Goal: Task Accomplishment & Management: Manage account settings

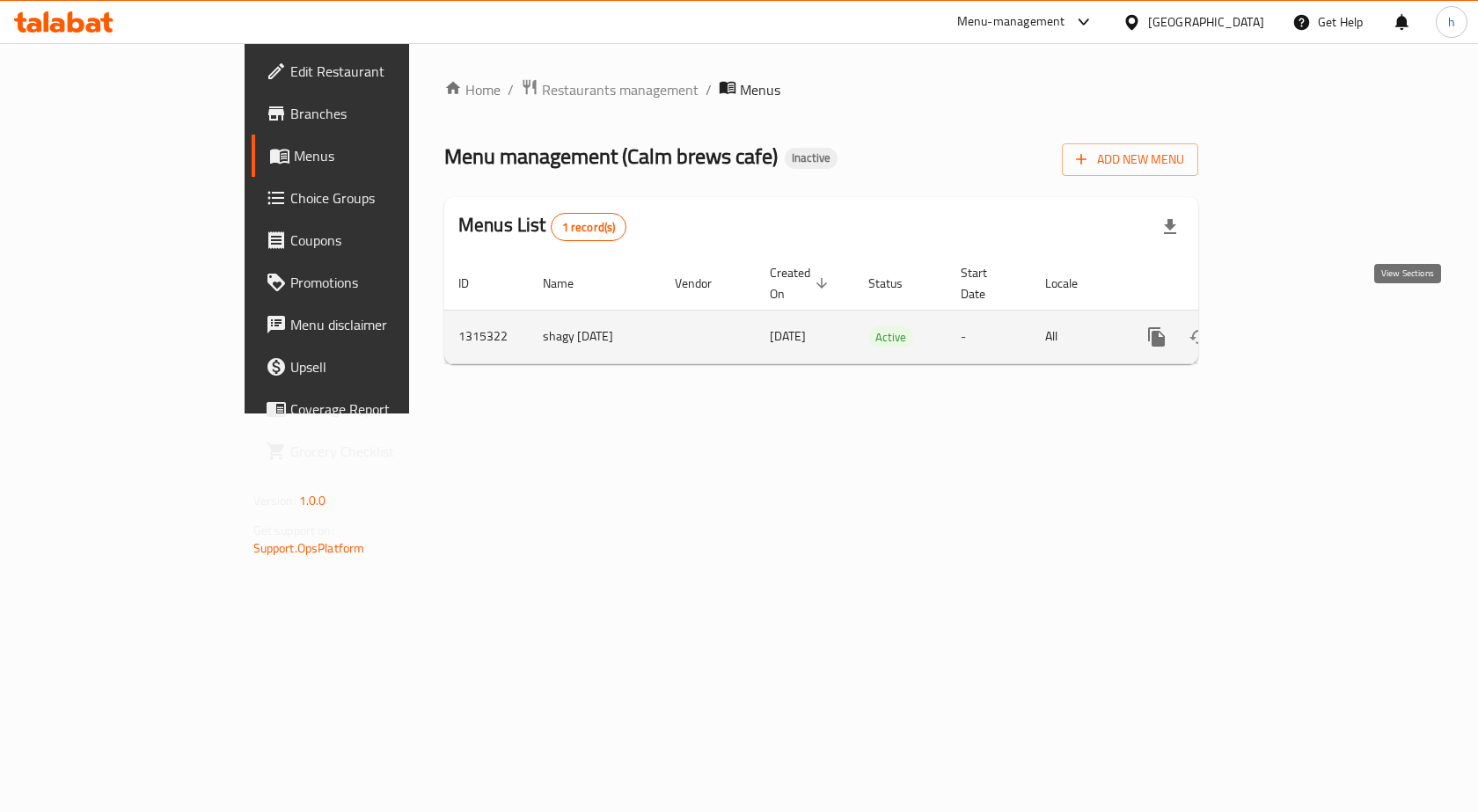
click at [1294, 327] on icon "enhanced table" at bounding box center [1283, 337] width 21 height 21
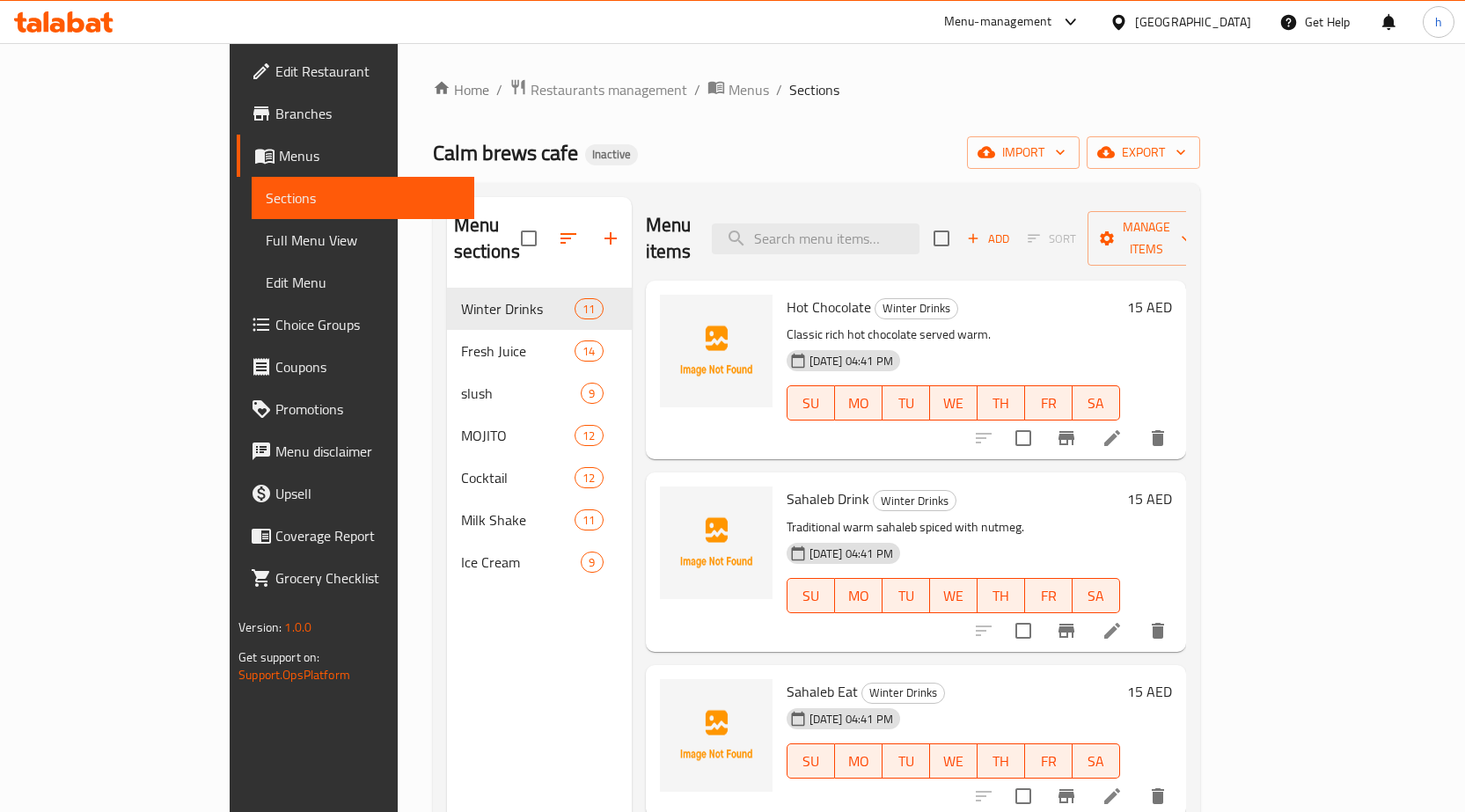
click at [787, 133] on div "Home / Restaurants management / Menus / Sections Calm brews cafe Inactive impor…" at bounding box center [816, 550] width 767 height 945
click at [1066, 151] on span "import" at bounding box center [1024, 152] width 85 height 22
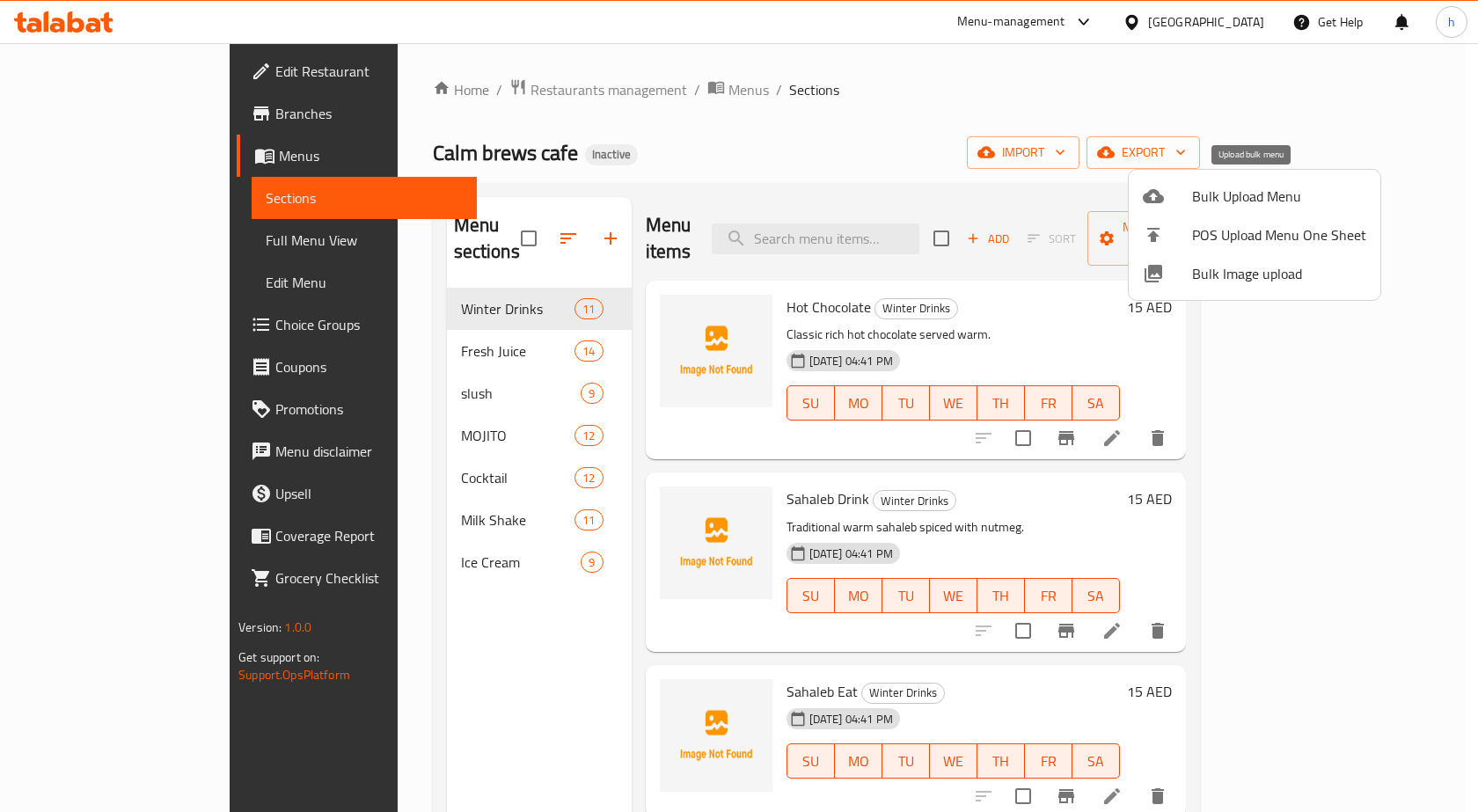
click at [1209, 192] on span "Bulk Upload Menu" at bounding box center [1279, 196] width 174 height 21
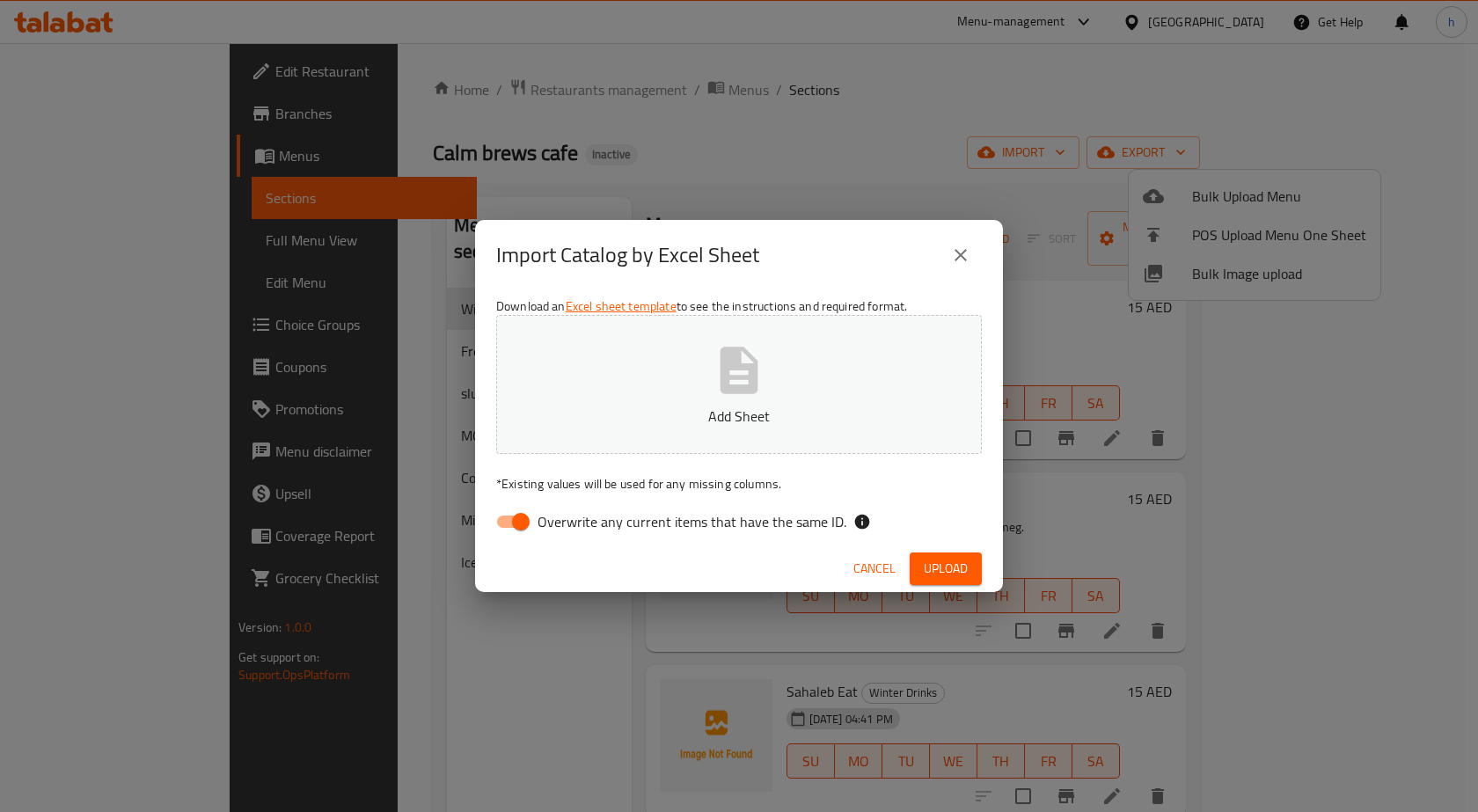
click at [525, 511] on input "Overwrite any current items that have the same ID." at bounding box center [521, 521] width 100 height 33
checkbox input "false"
click at [664, 438] on button "Add Sheet" at bounding box center [738, 385] width 485 height 139
click at [927, 567] on span "Upload" at bounding box center [946, 568] width 44 height 22
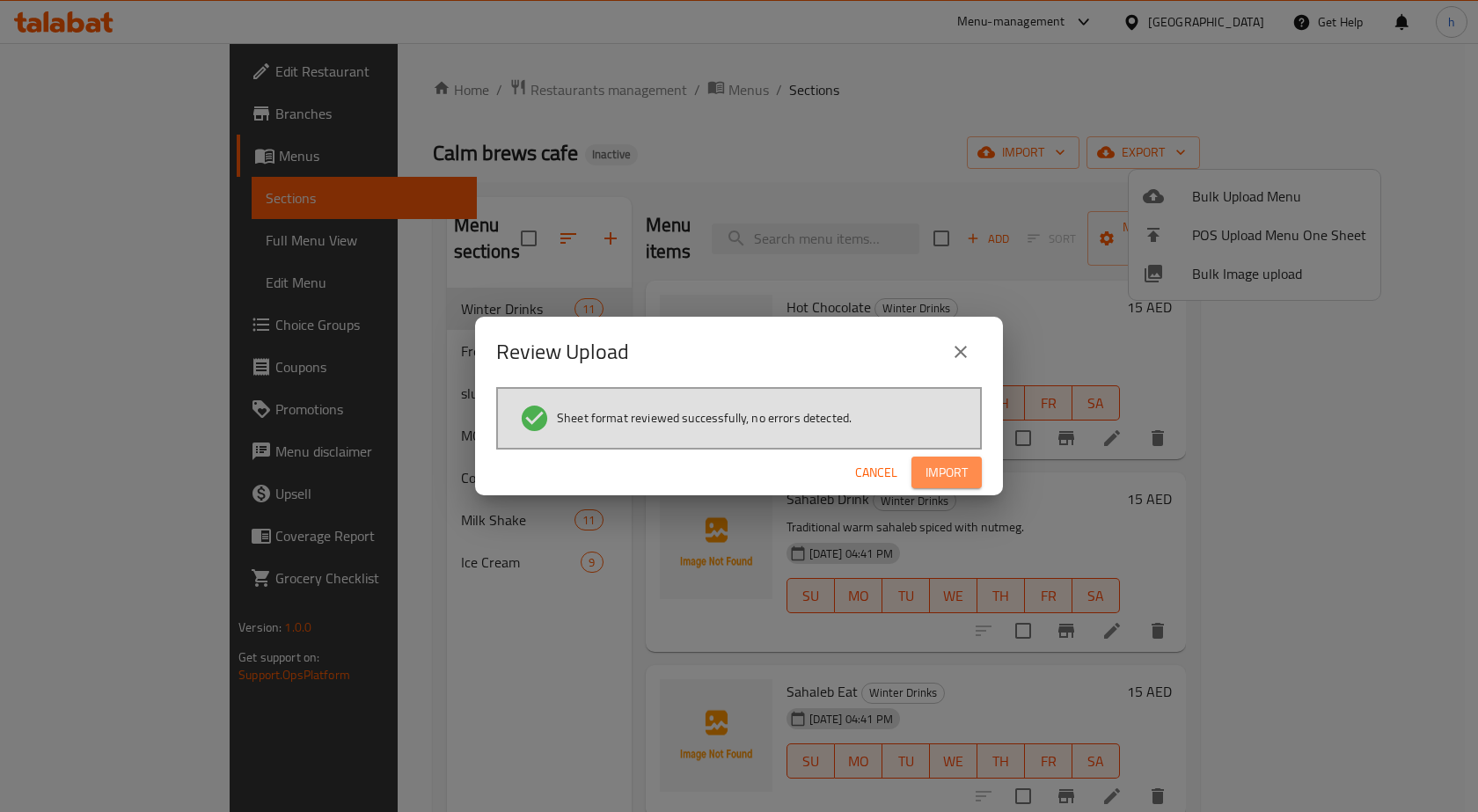
click at [953, 474] on span "Import" at bounding box center [947, 472] width 42 height 22
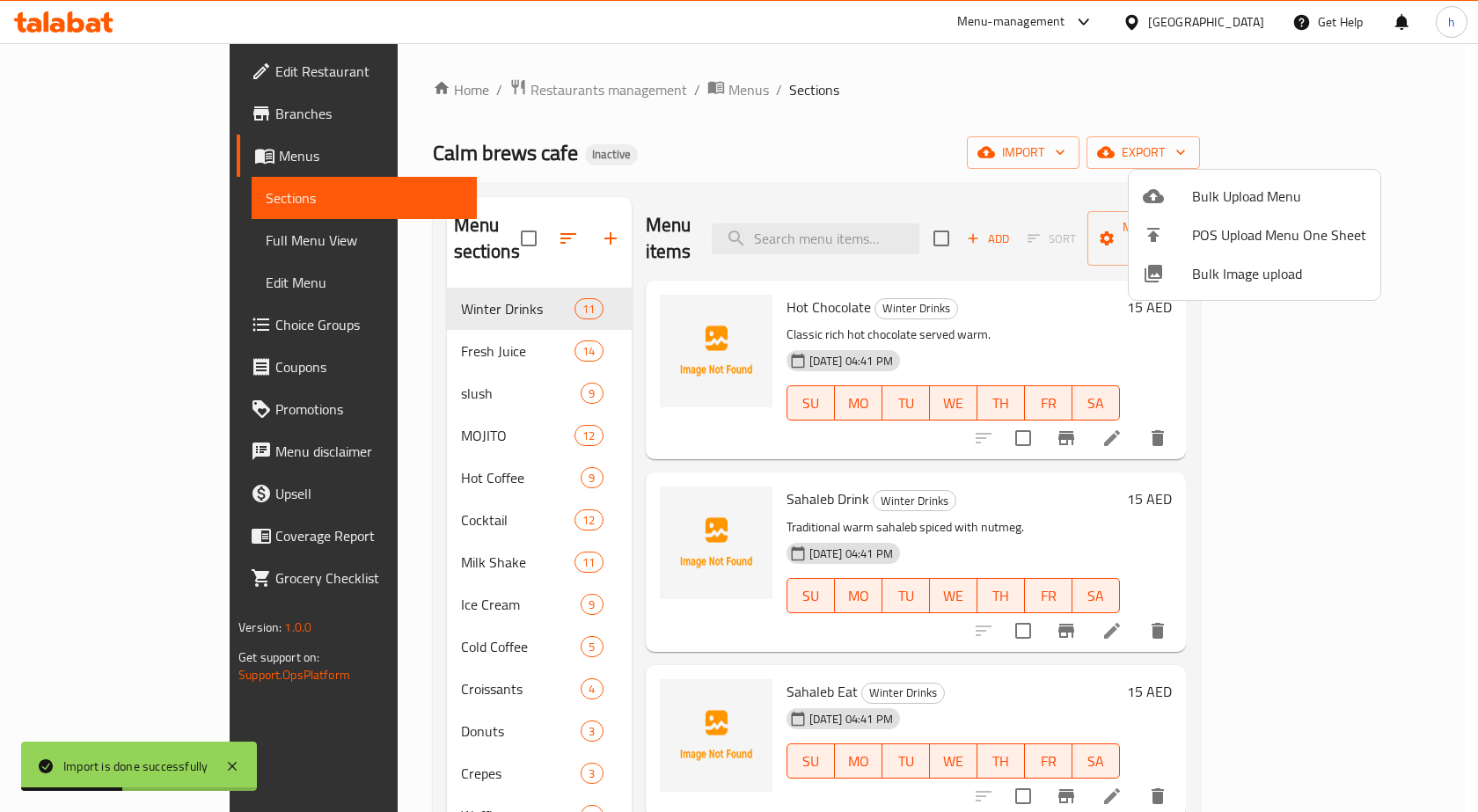
click at [1010, 138] on div at bounding box center [739, 406] width 1478 height 812
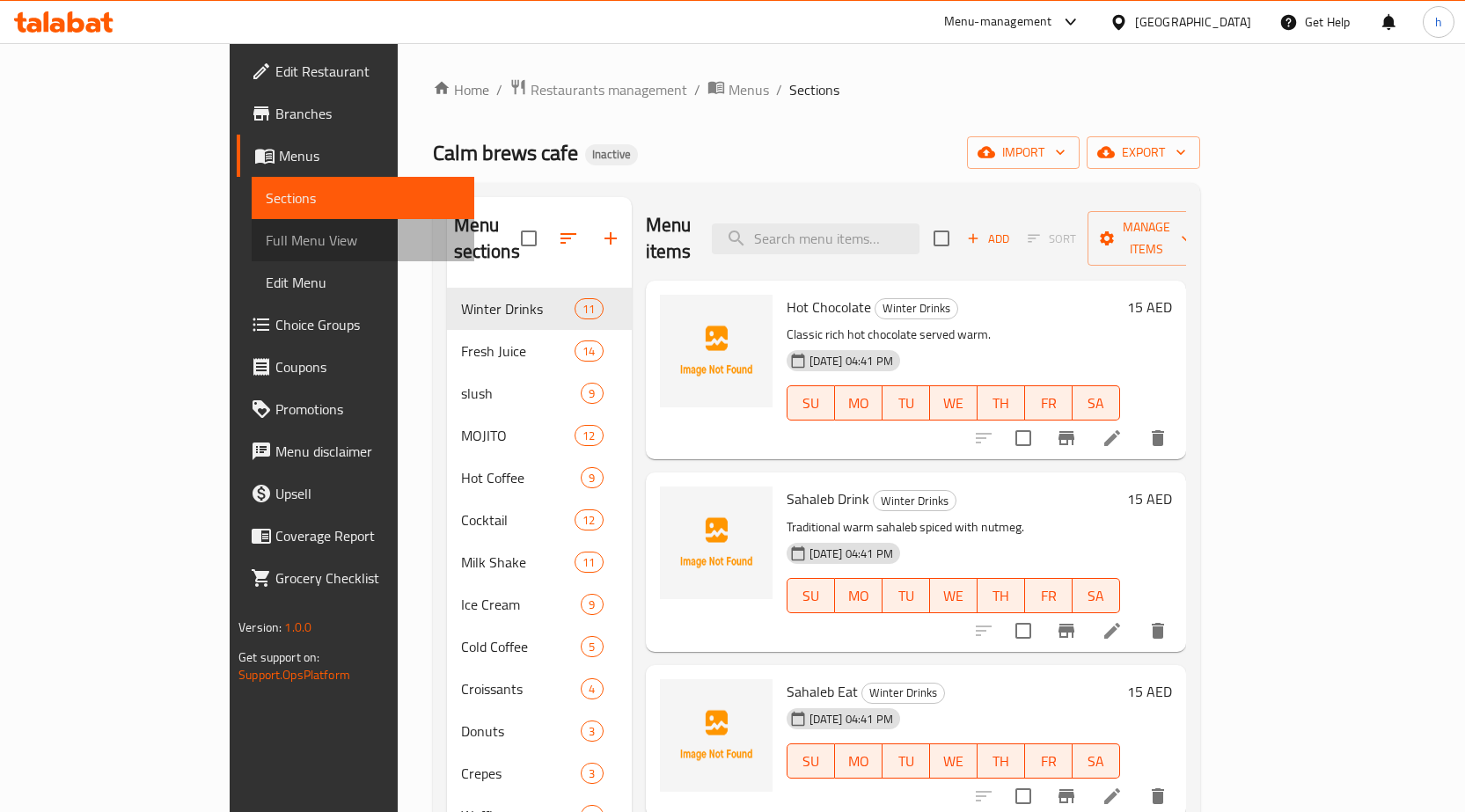
click at [266, 240] on span "Full Menu View" at bounding box center [363, 240] width 195 height 21
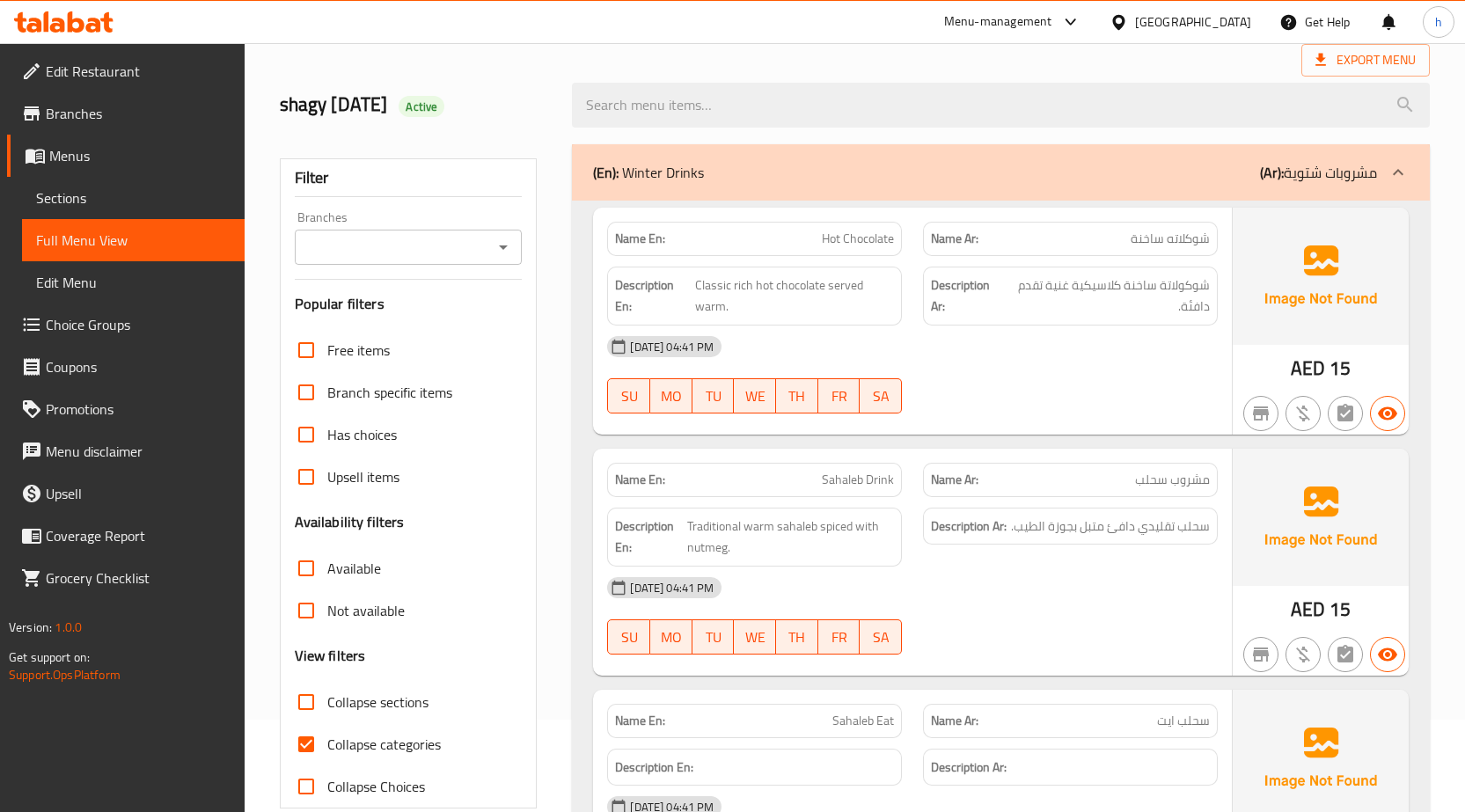
scroll to position [176, 0]
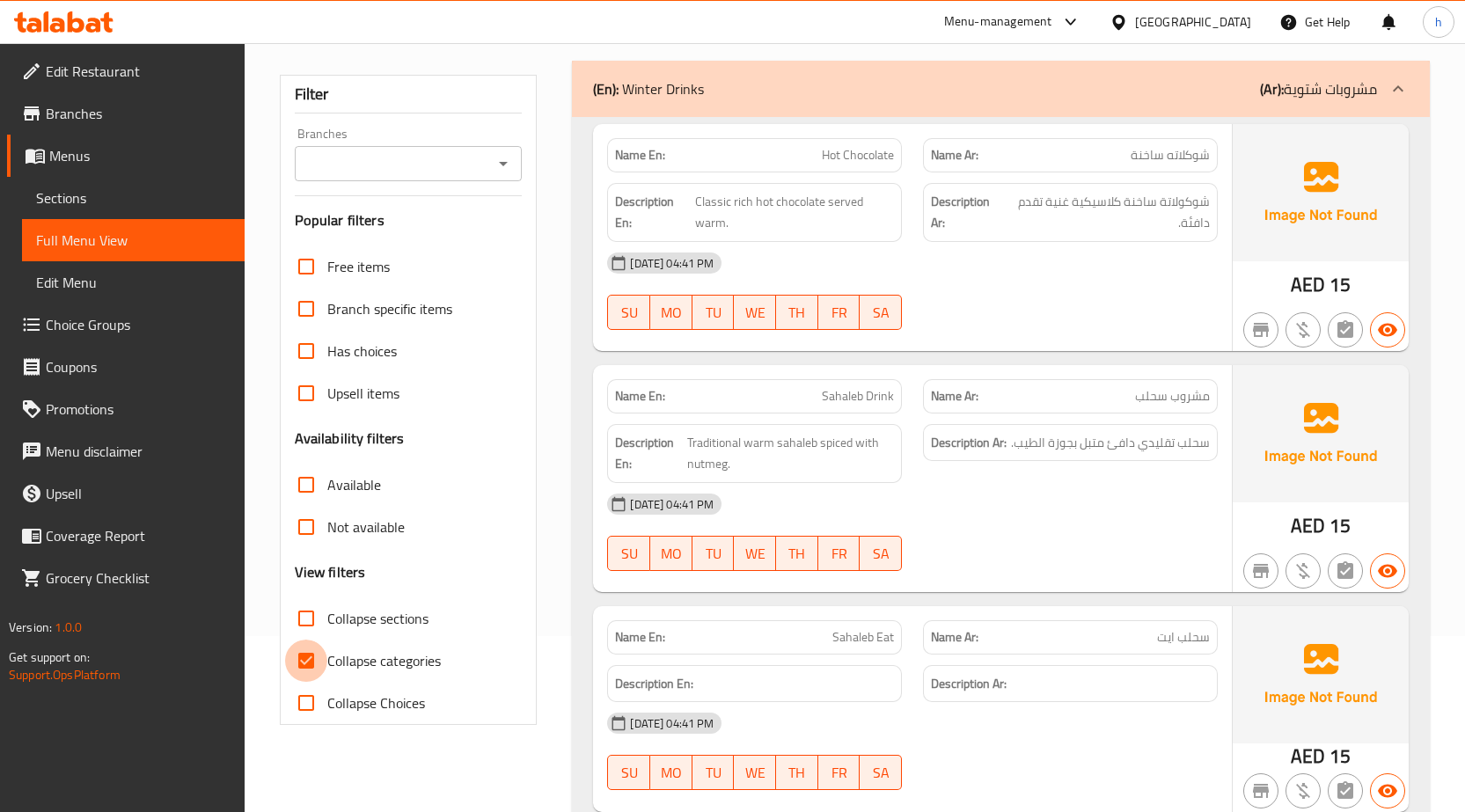
click at [302, 653] on input "Collapse categories" at bounding box center [307, 661] width 42 height 42
checkbox input "false"
click at [309, 615] on input "Collapse sections" at bounding box center [307, 618] width 42 height 42
checkbox input "true"
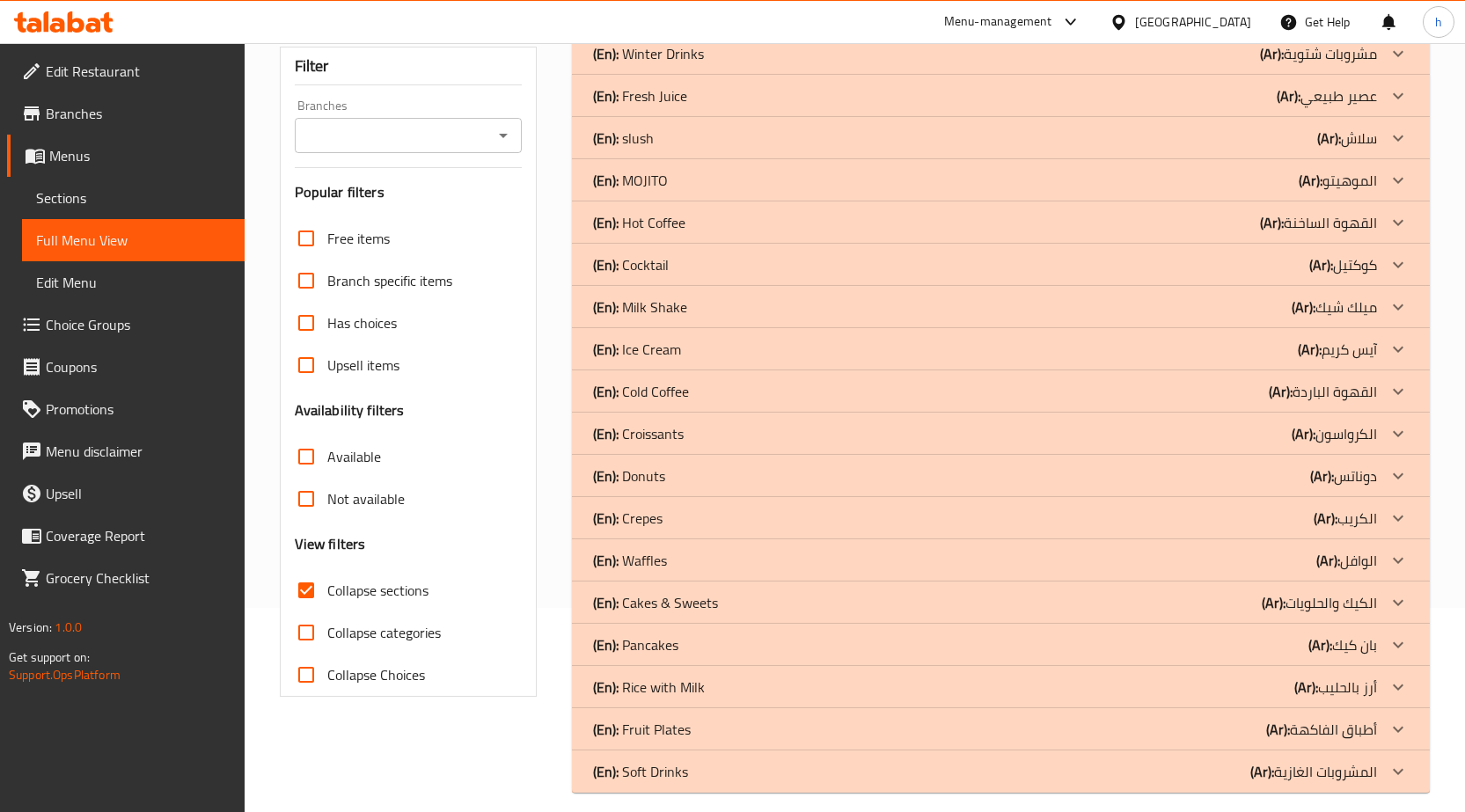
scroll to position [220, 0]
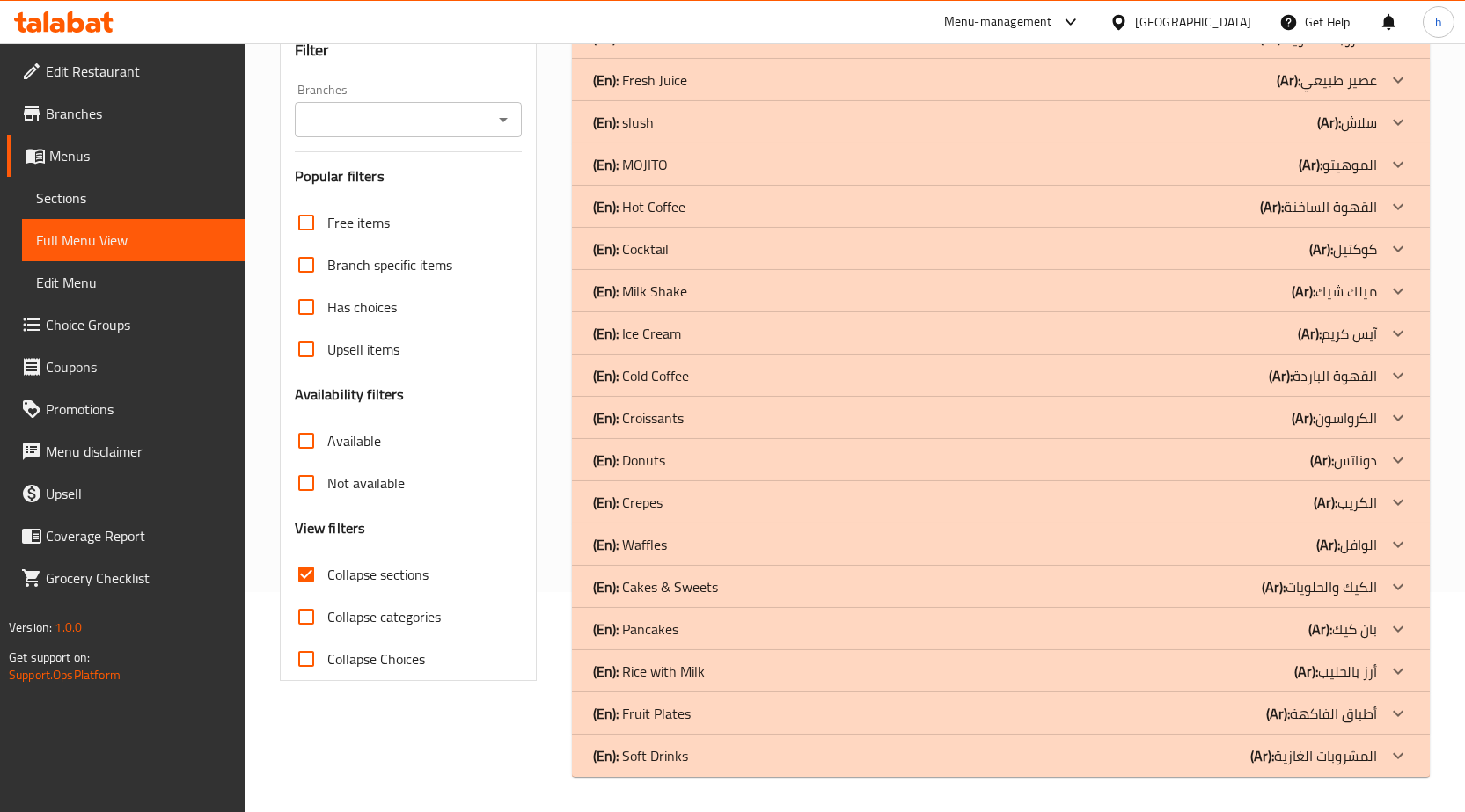
click at [1402, 754] on icon at bounding box center [1398, 755] width 11 height 6
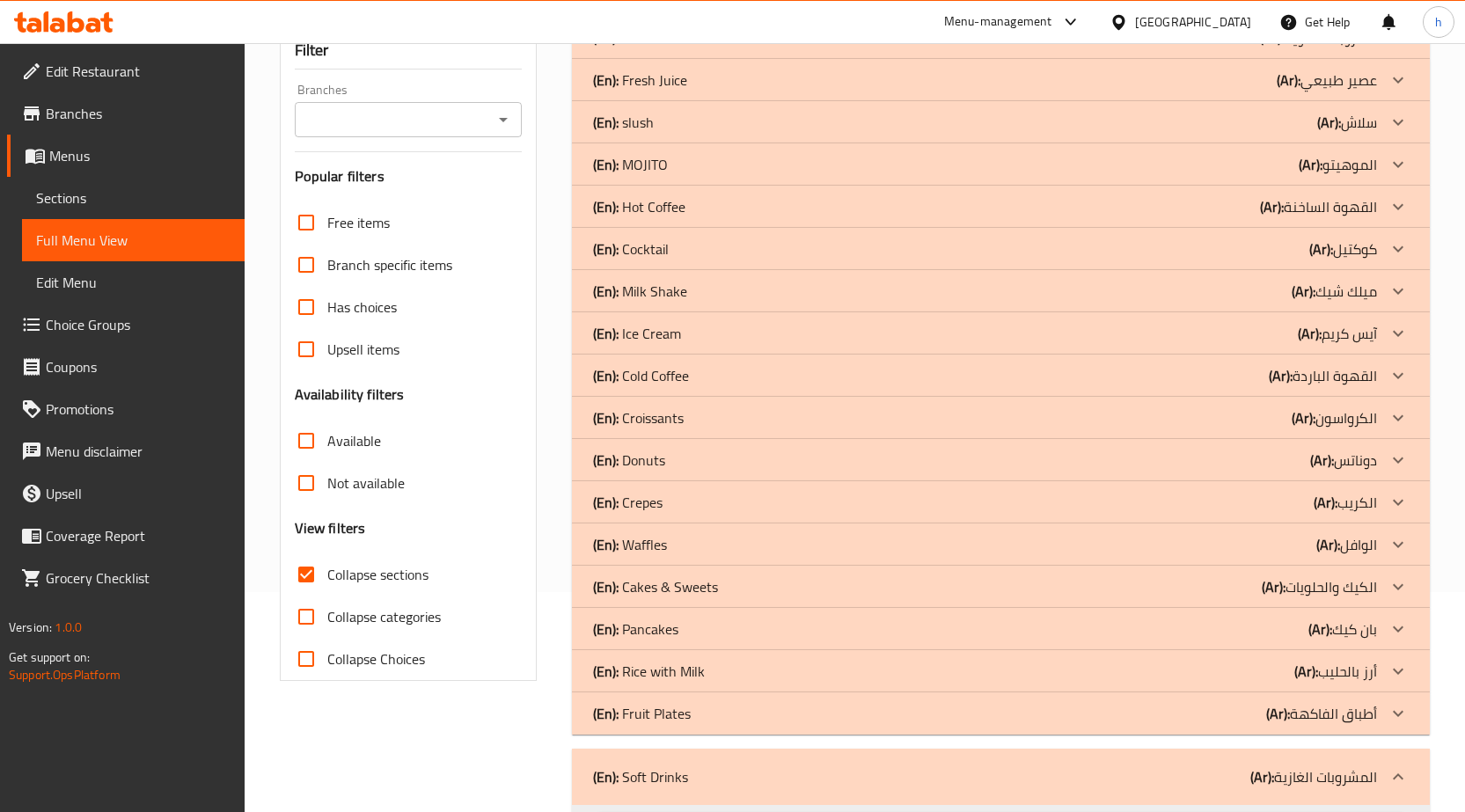
click at [1394, 705] on icon at bounding box center [1398, 713] width 21 height 21
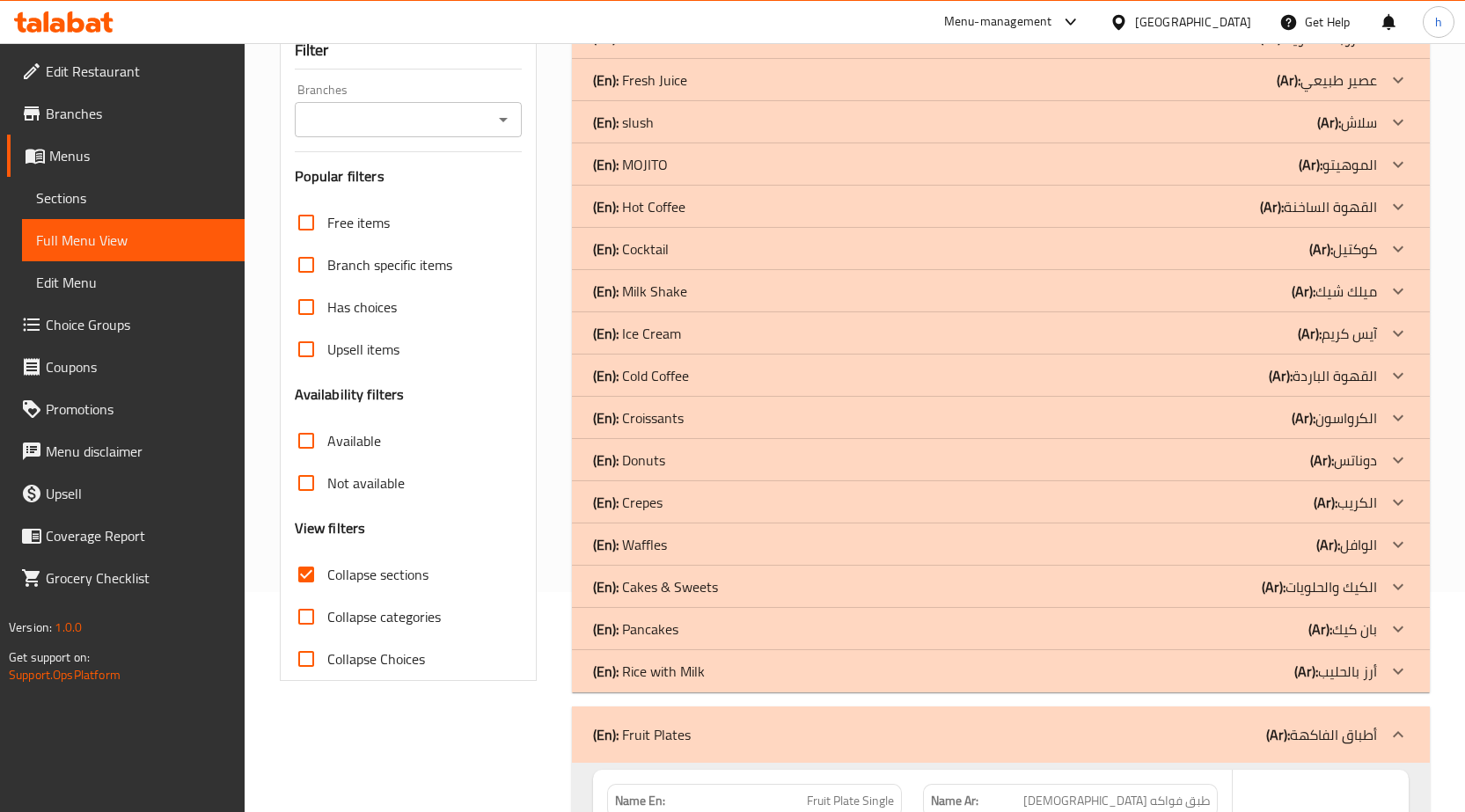
click at [1399, 666] on icon at bounding box center [1398, 671] width 21 height 21
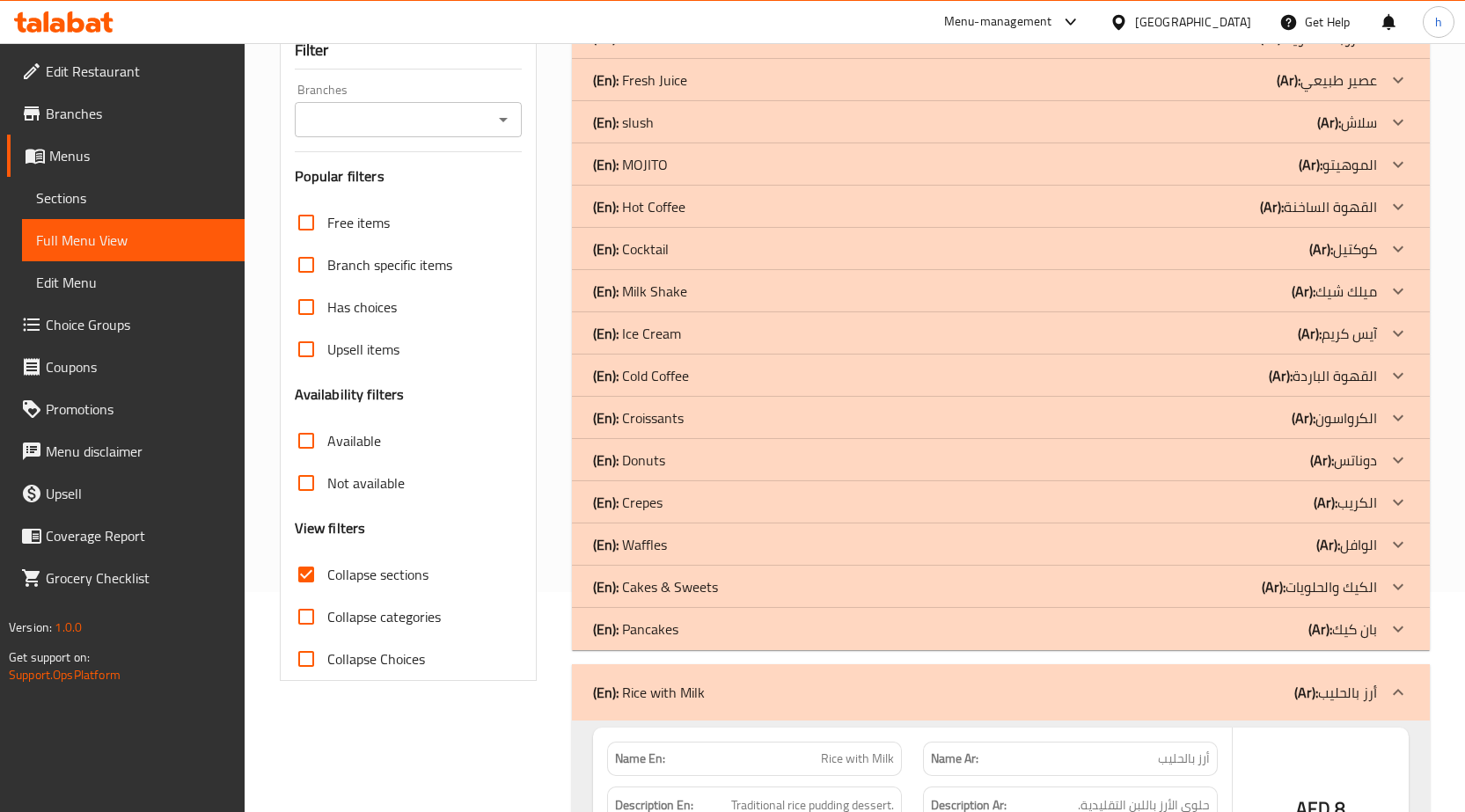
click at [1399, 628] on icon at bounding box center [1398, 629] width 21 height 21
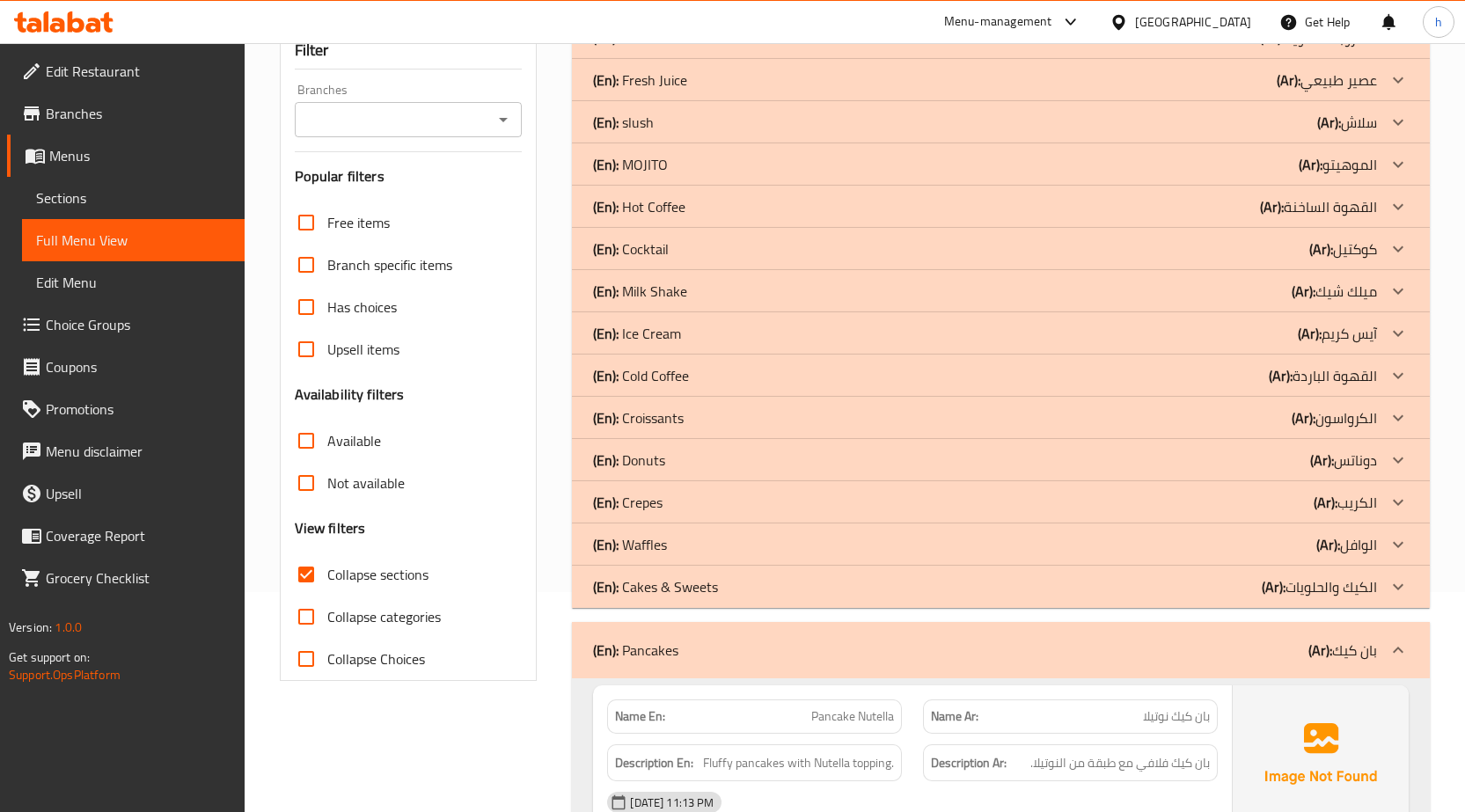
click at [1391, 587] on icon at bounding box center [1398, 587] width 21 height 21
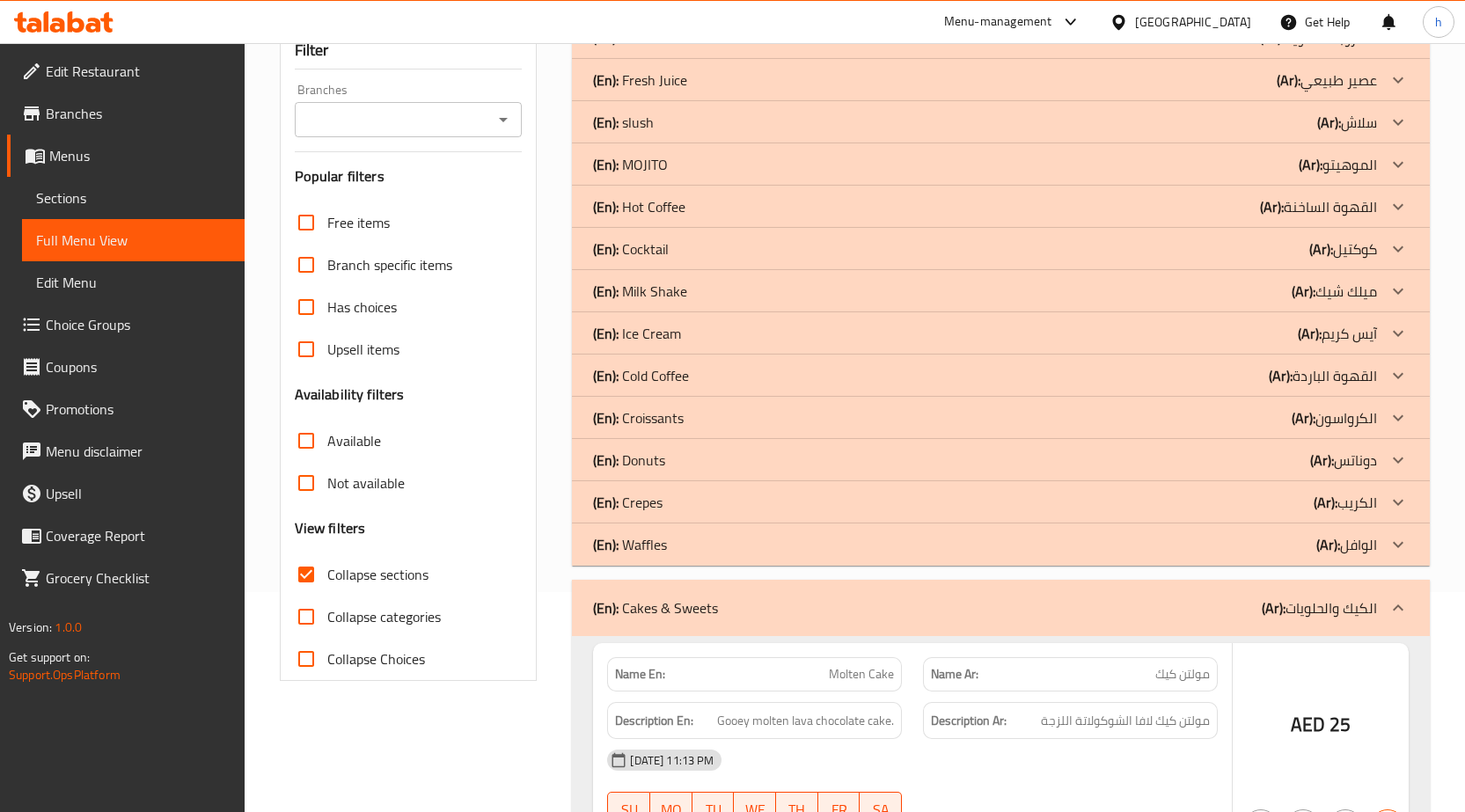
click at [1391, 540] on icon at bounding box center [1398, 544] width 21 height 21
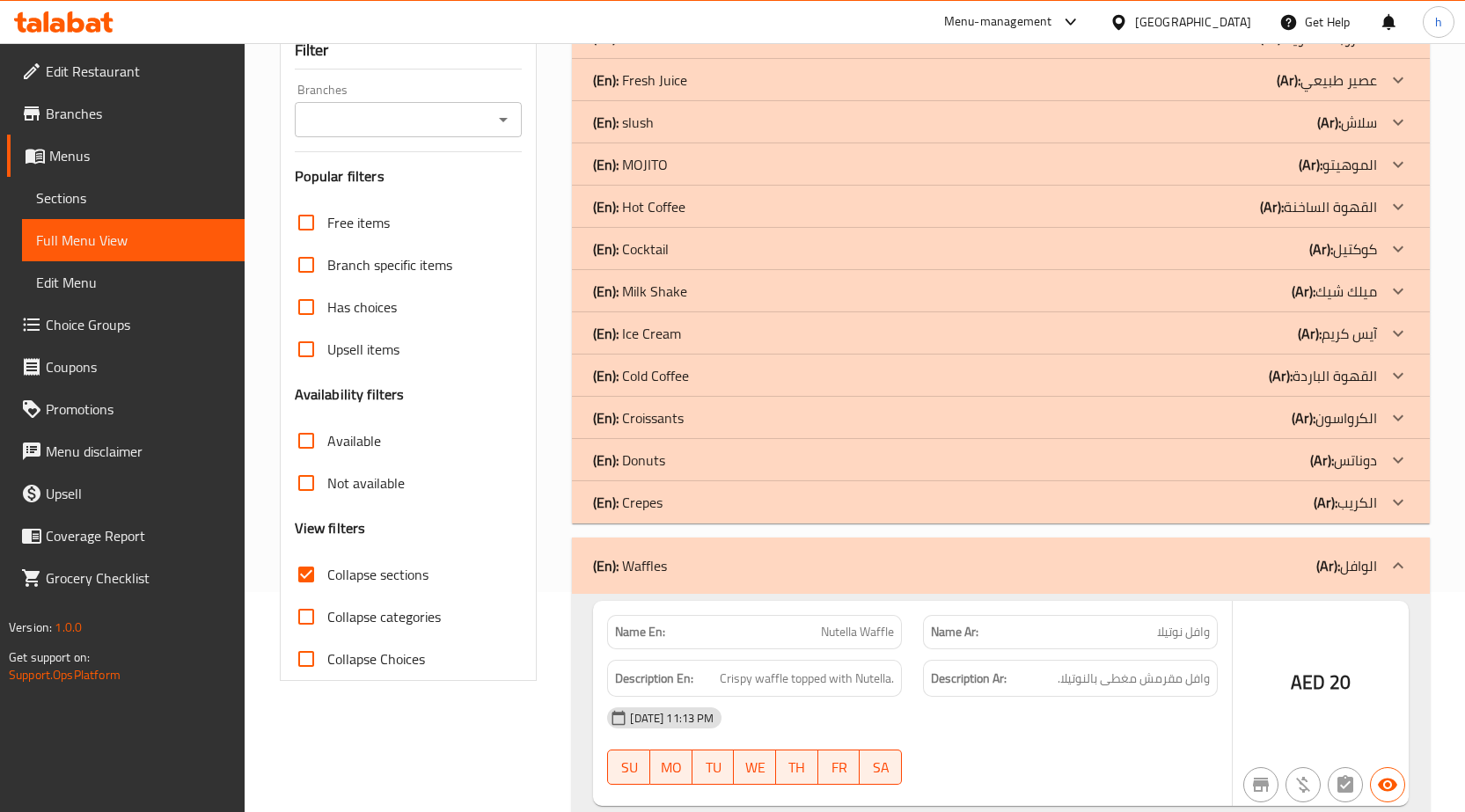
click at [1396, 492] on icon at bounding box center [1398, 502] width 21 height 21
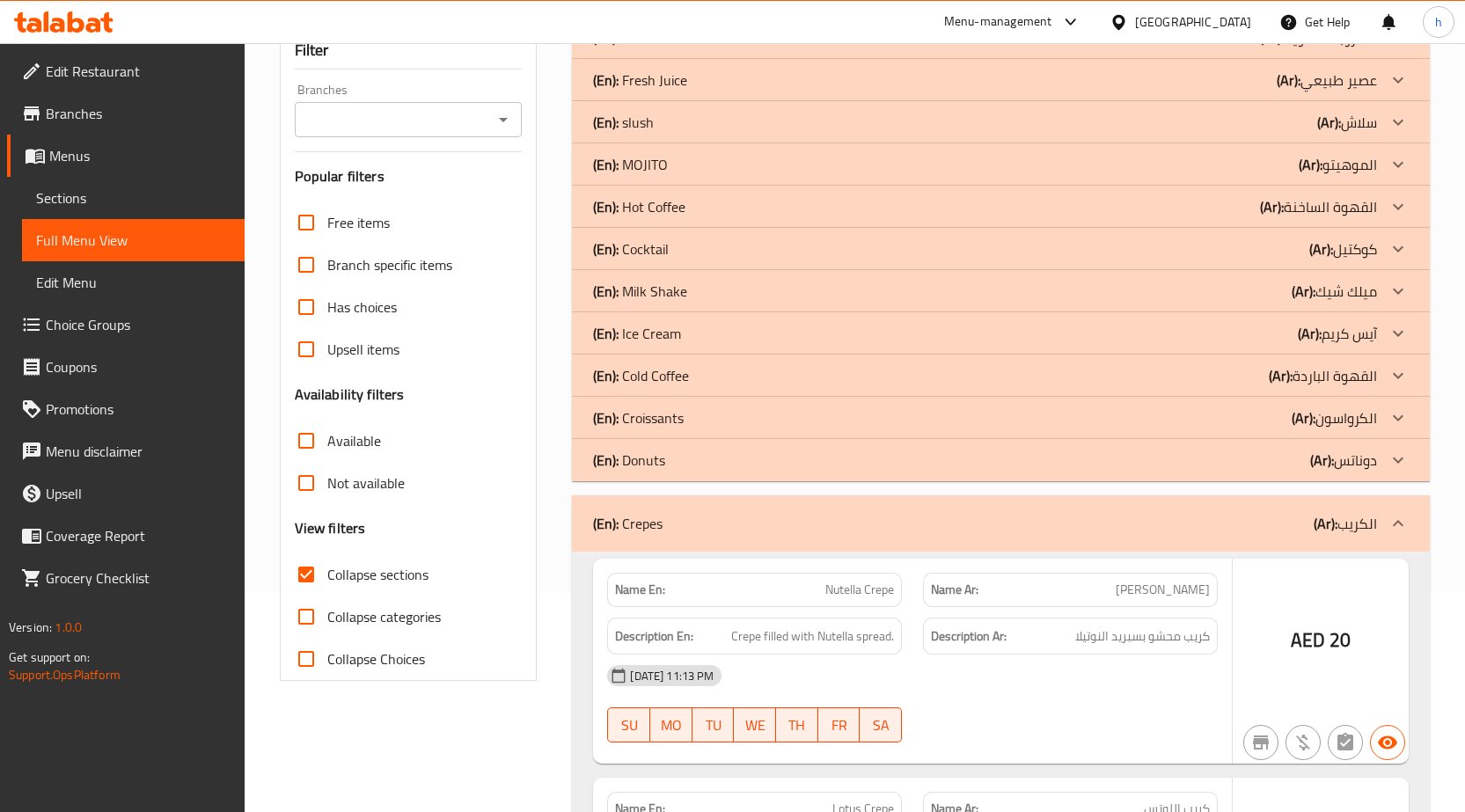
click at [1397, 454] on icon at bounding box center [1398, 460] width 21 height 21
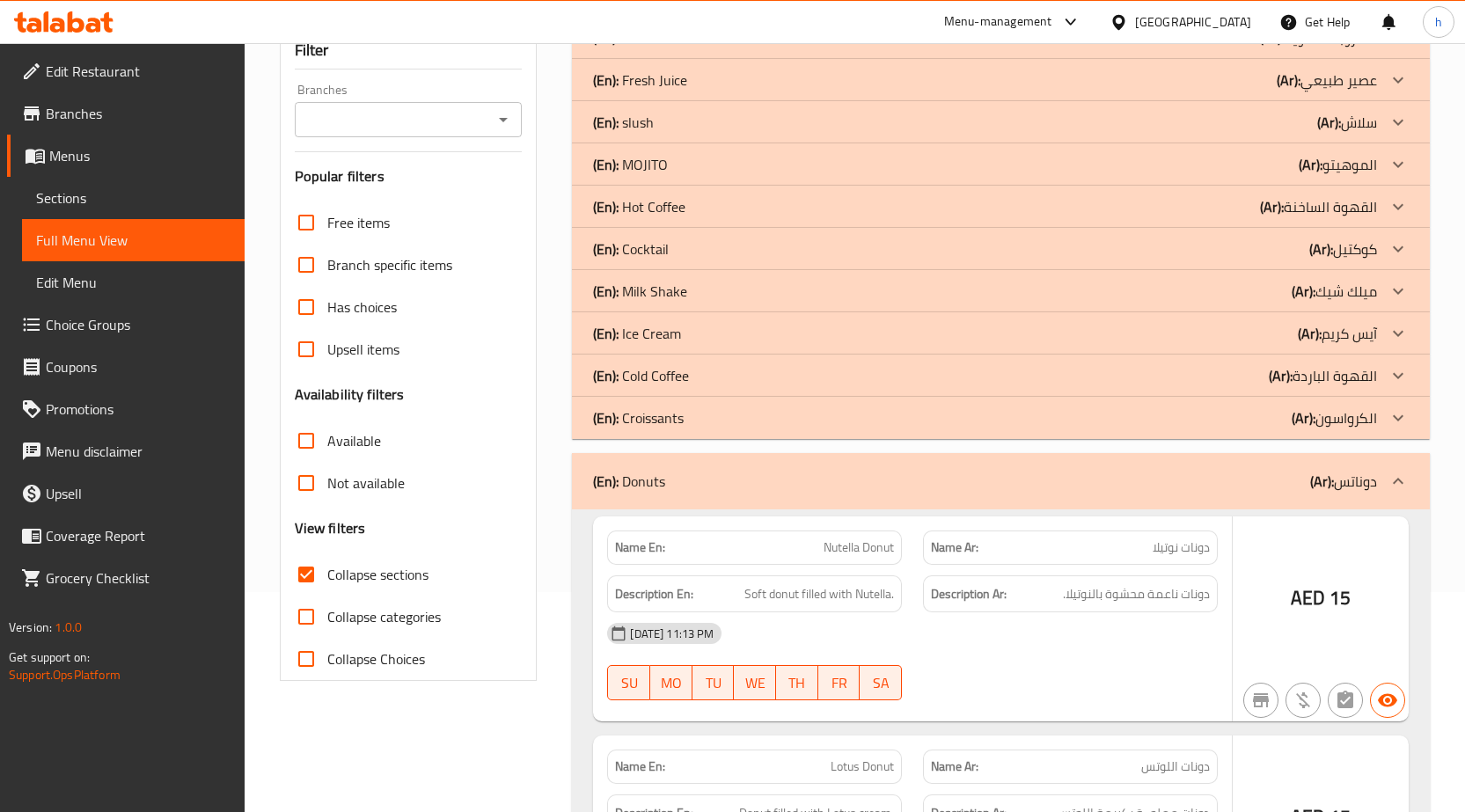
click at [1395, 408] on icon at bounding box center [1398, 417] width 21 height 21
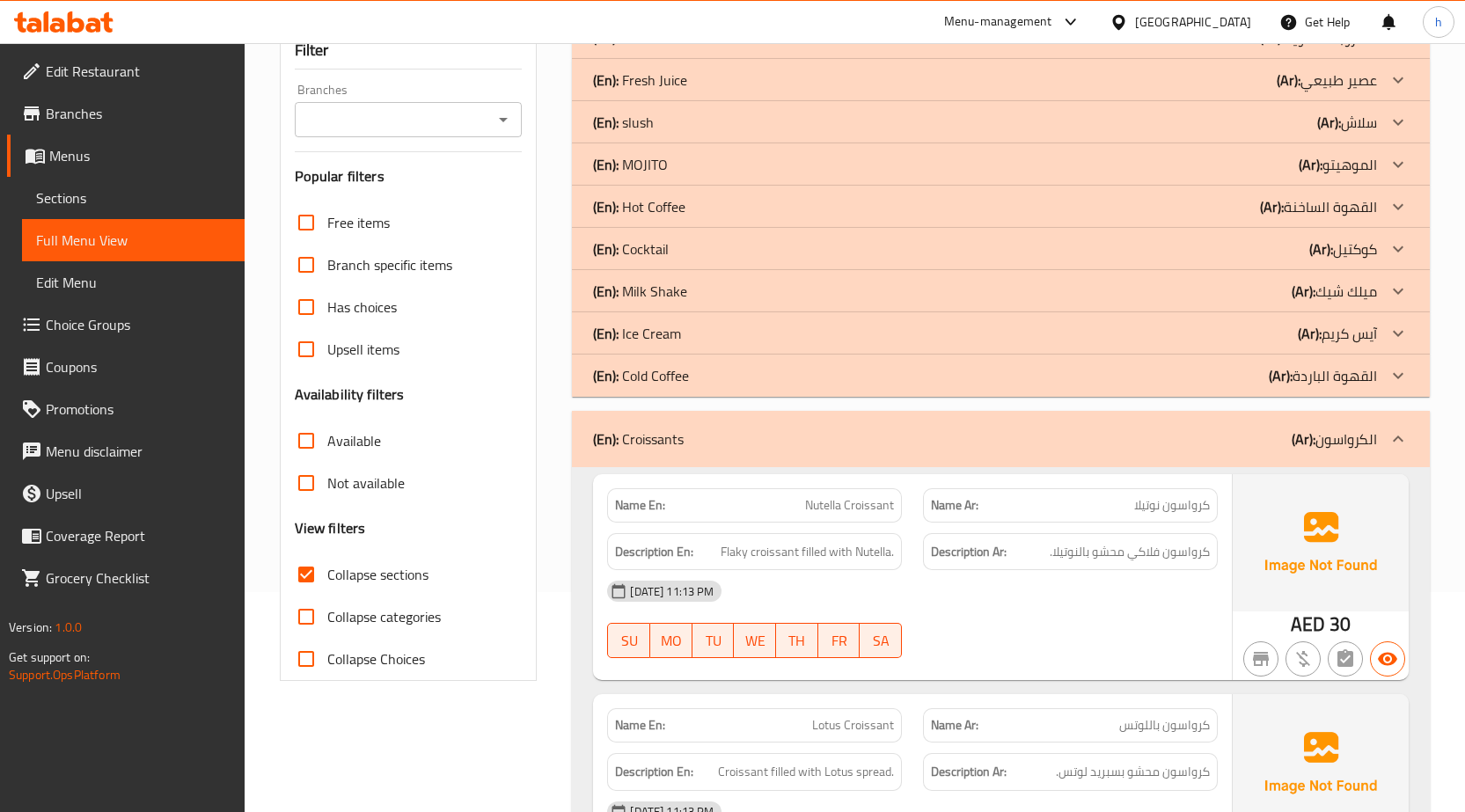
click at [1398, 372] on icon at bounding box center [1398, 376] width 21 height 21
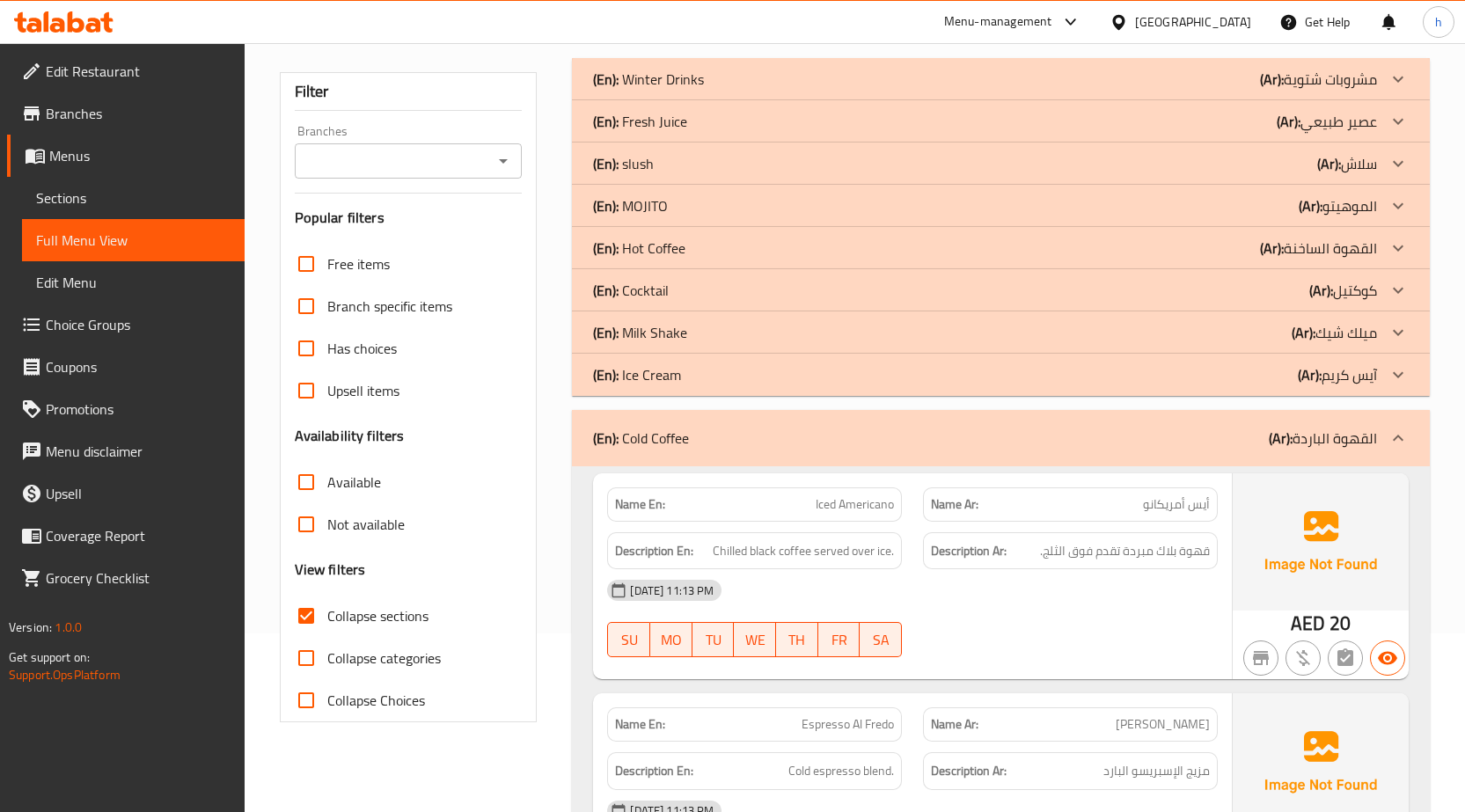
scroll to position [176, 0]
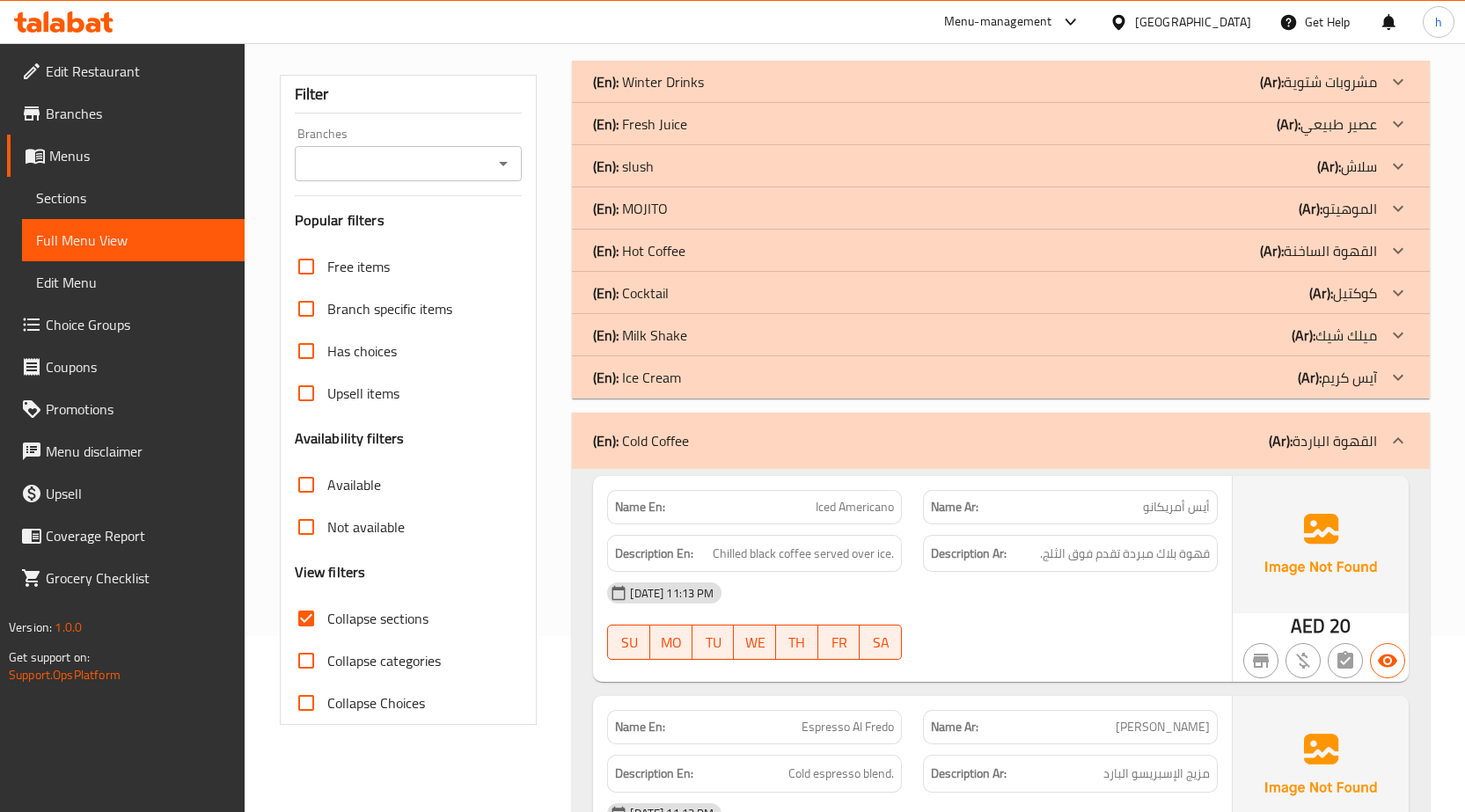
click at [1391, 252] on icon at bounding box center [1398, 251] width 21 height 21
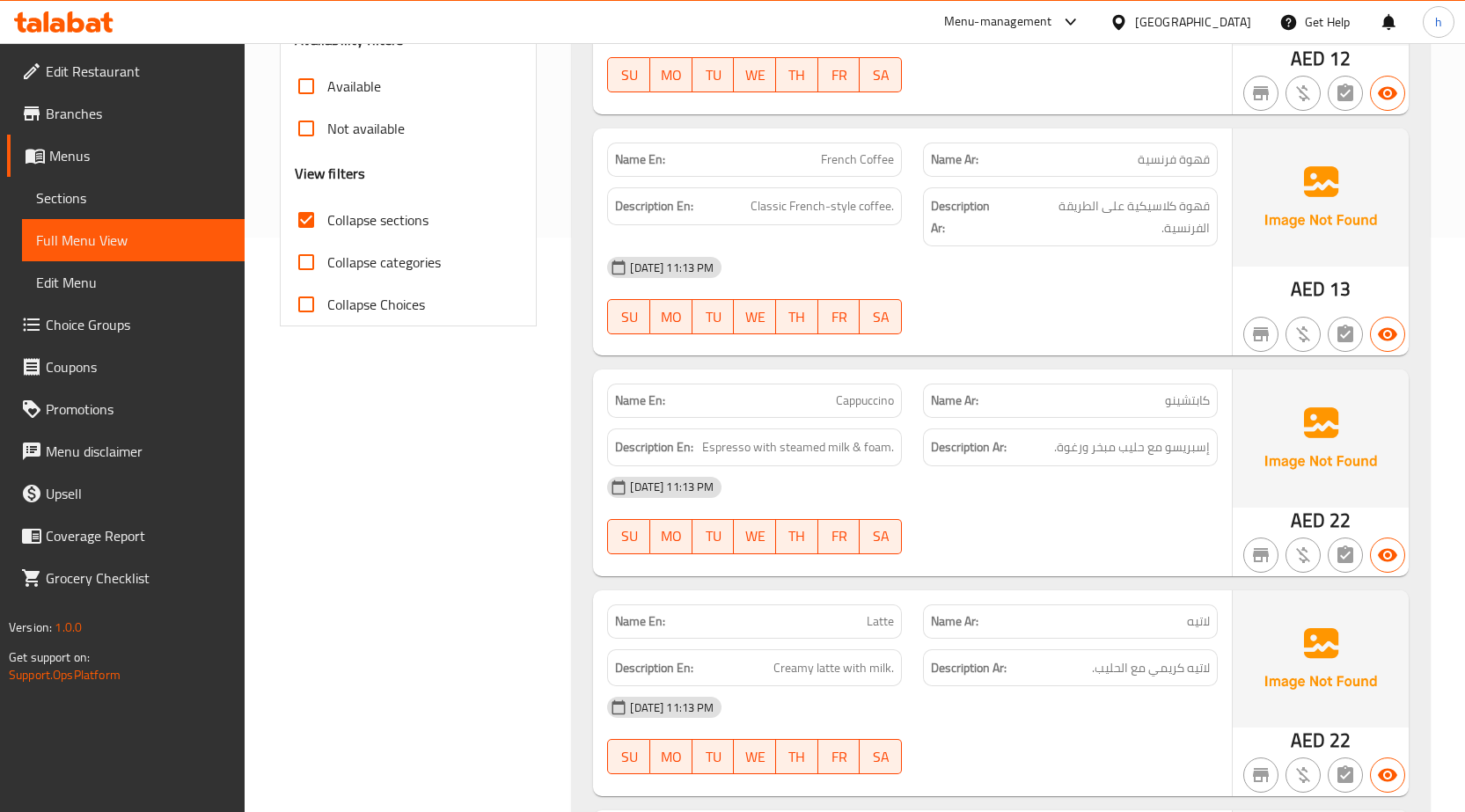
scroll to position [616, 0]
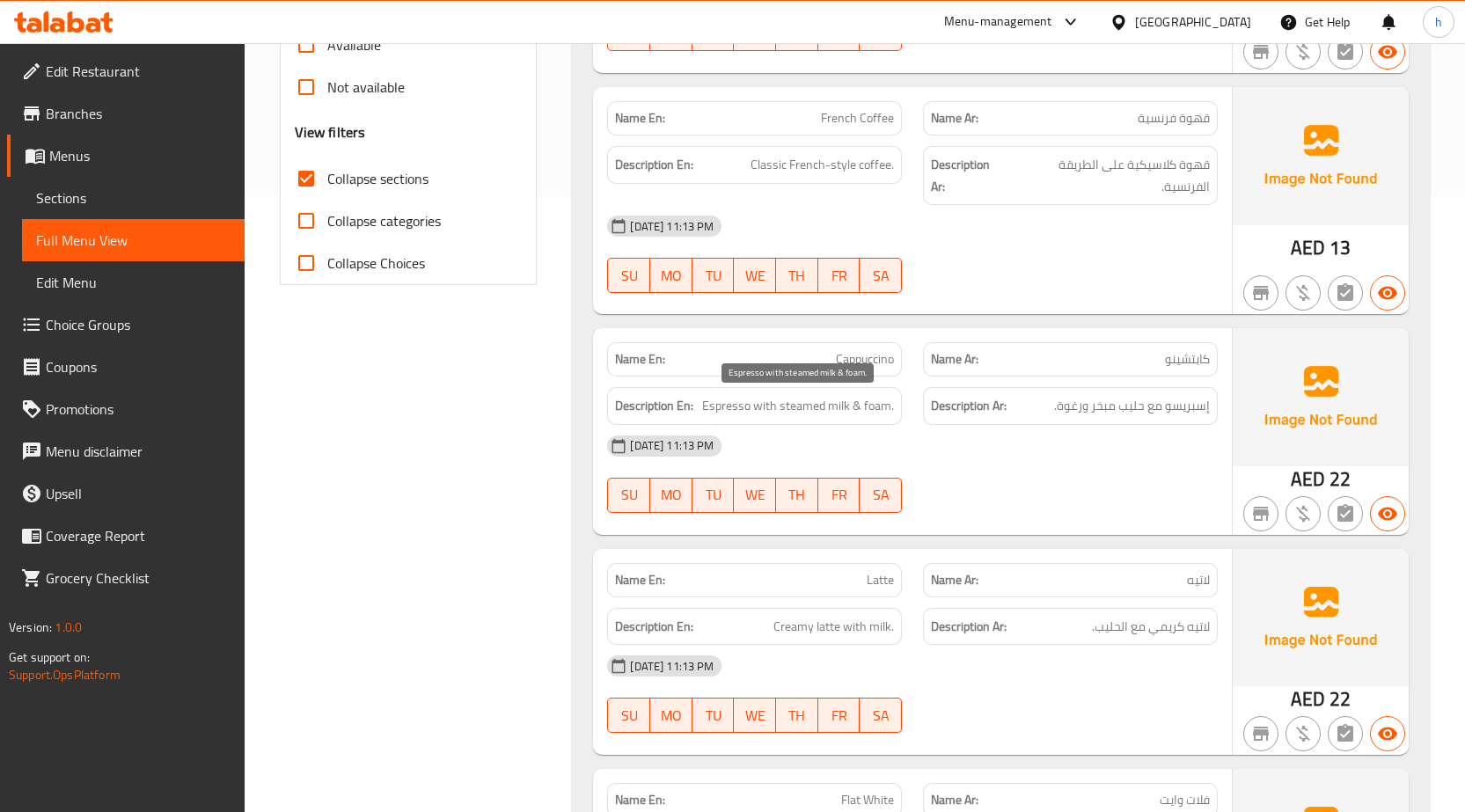
click at [761, 405] on span "Espresso with steamed milk & foam." at bounding box center [798, 405] width 192 height 22
copy span "Espresso with steamed milk & foam."
click at [871, 358] on span "Cappuccino" at bounding box center [865, 359] width 58 height 18
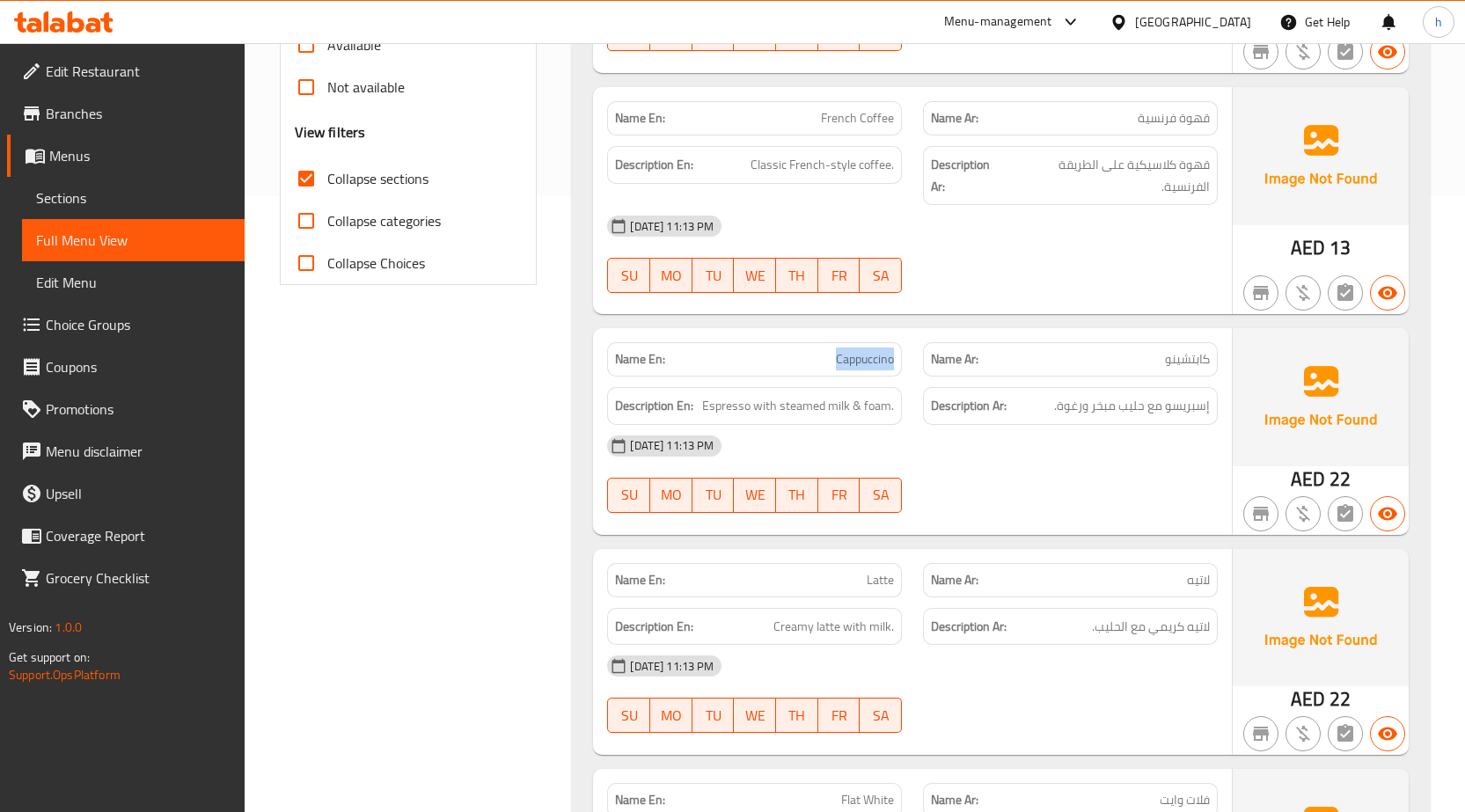
click at [871, 358] on span "Cappuccino" at bounding box center [865, 359] width 58 height 18
copy span "Cappuccino"
click at [989, 435] on div "[DATE] 11:13 PM" at bounding box center [912, 446] width 632 height 42
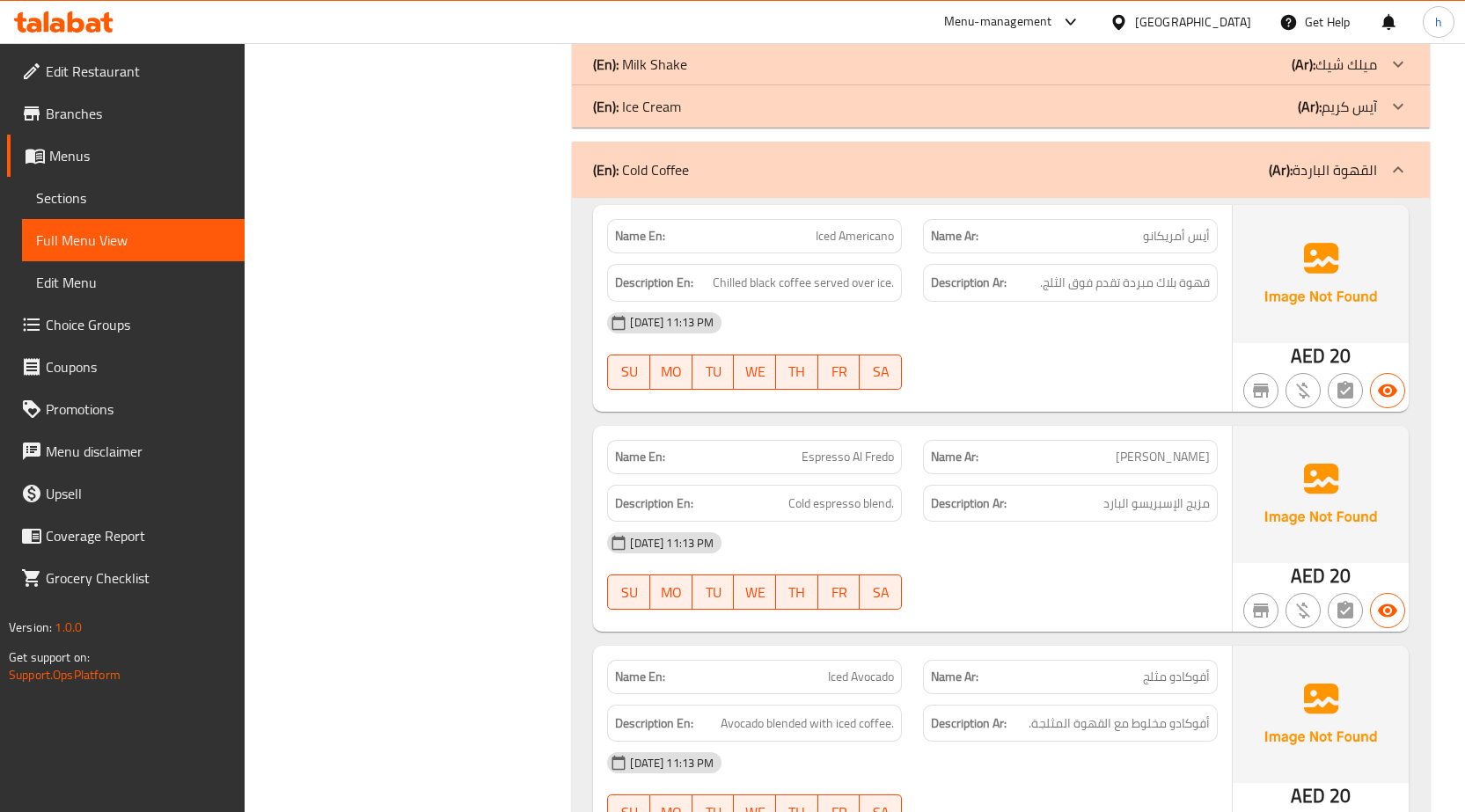
scroll to position [2551, 0]
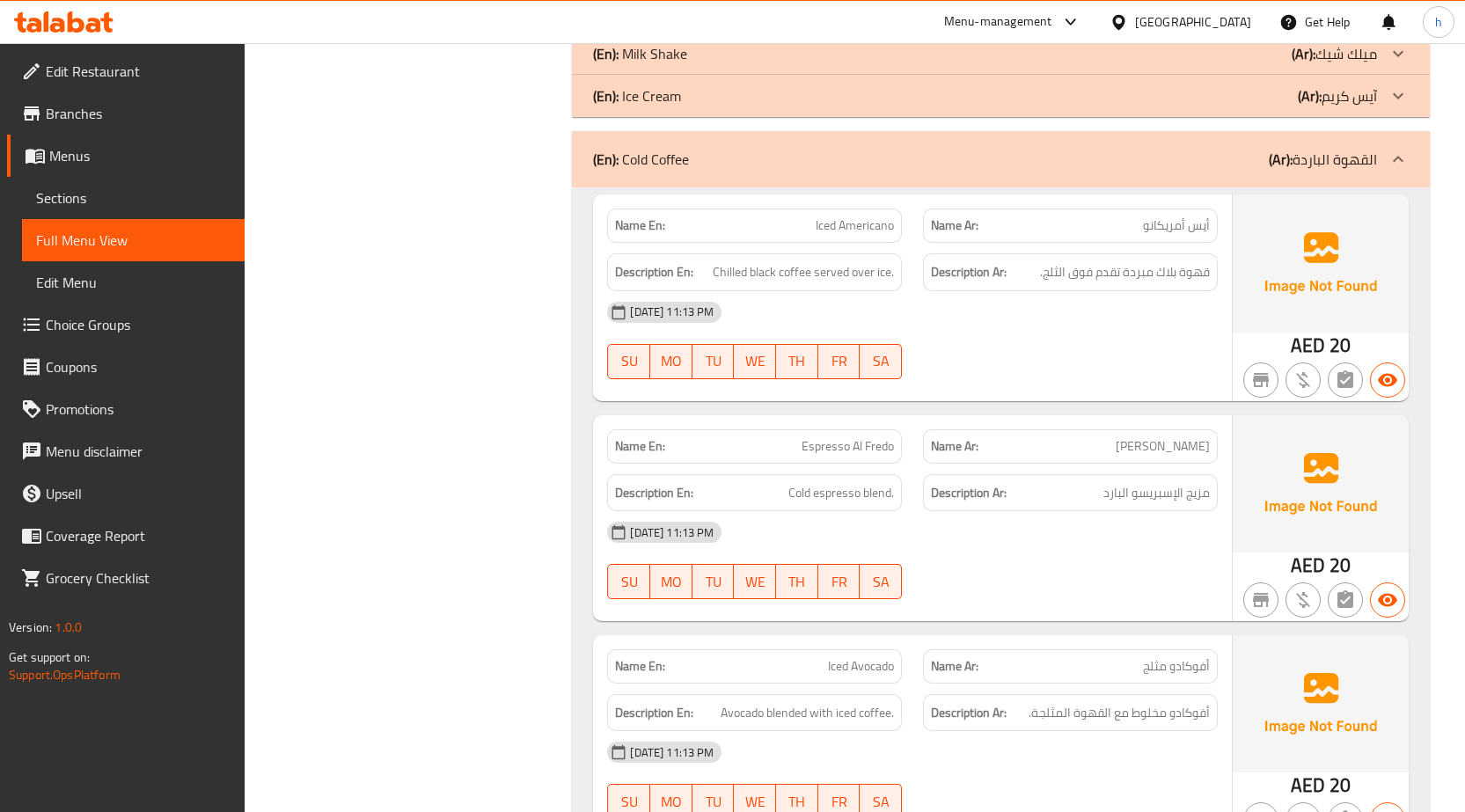
click at [843, 437] on span "Espresso Al Fredo" at bounding box center [847, 446] width 92 height 18
copy span "Espresso Al Fredo"
click at [840, 482] on span "Cold espresso blend." at bounding box center [841, 492] width 106 height 22
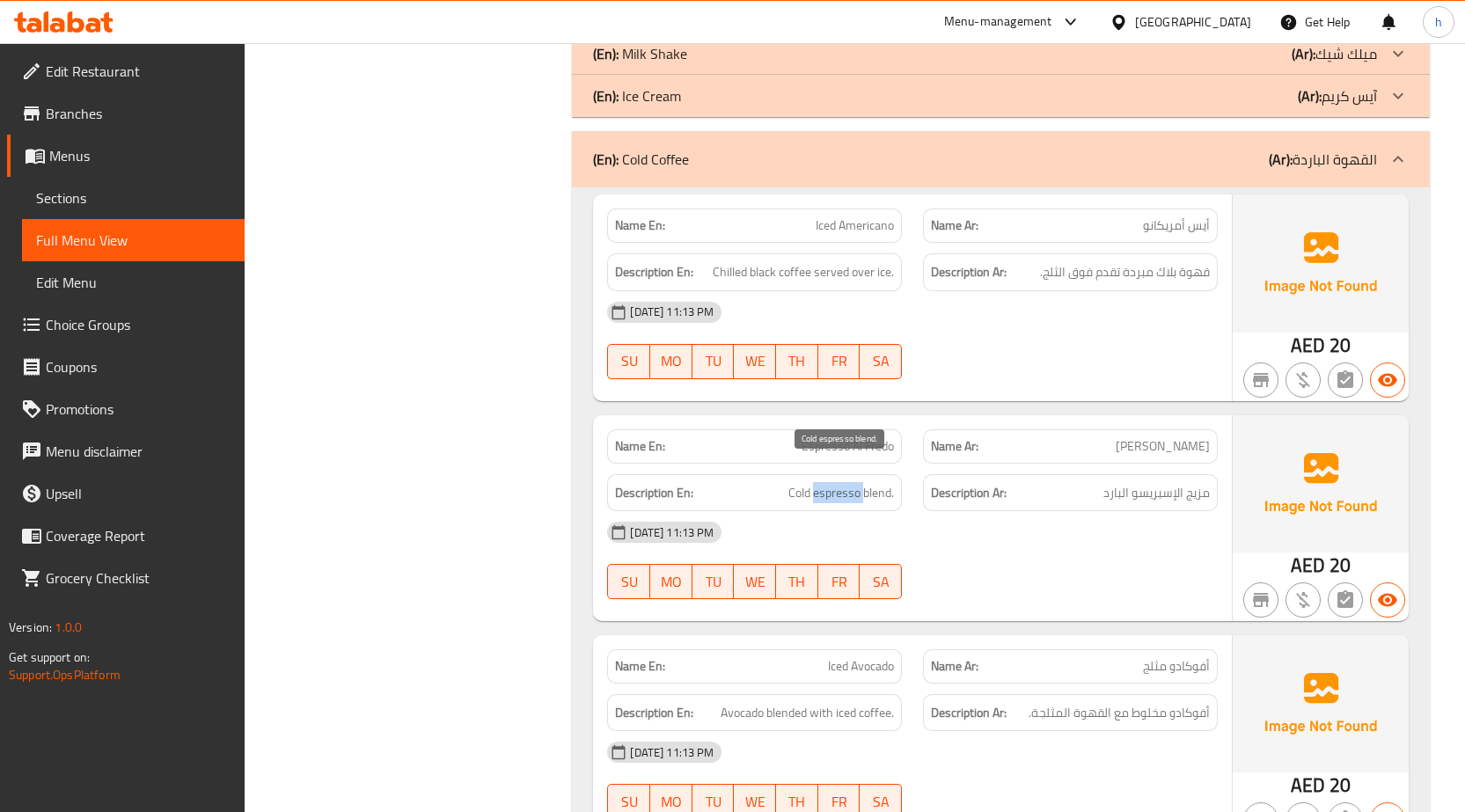
click at [840, 482] on span "Cold espresso blend." at bounding box center [841, 492] width 106 height 22
copy span "Cold espresso blend."
click at [900, 511] on div "[DATE] 11:13 PM" at bounding box center [912, 532] width 632 height 42
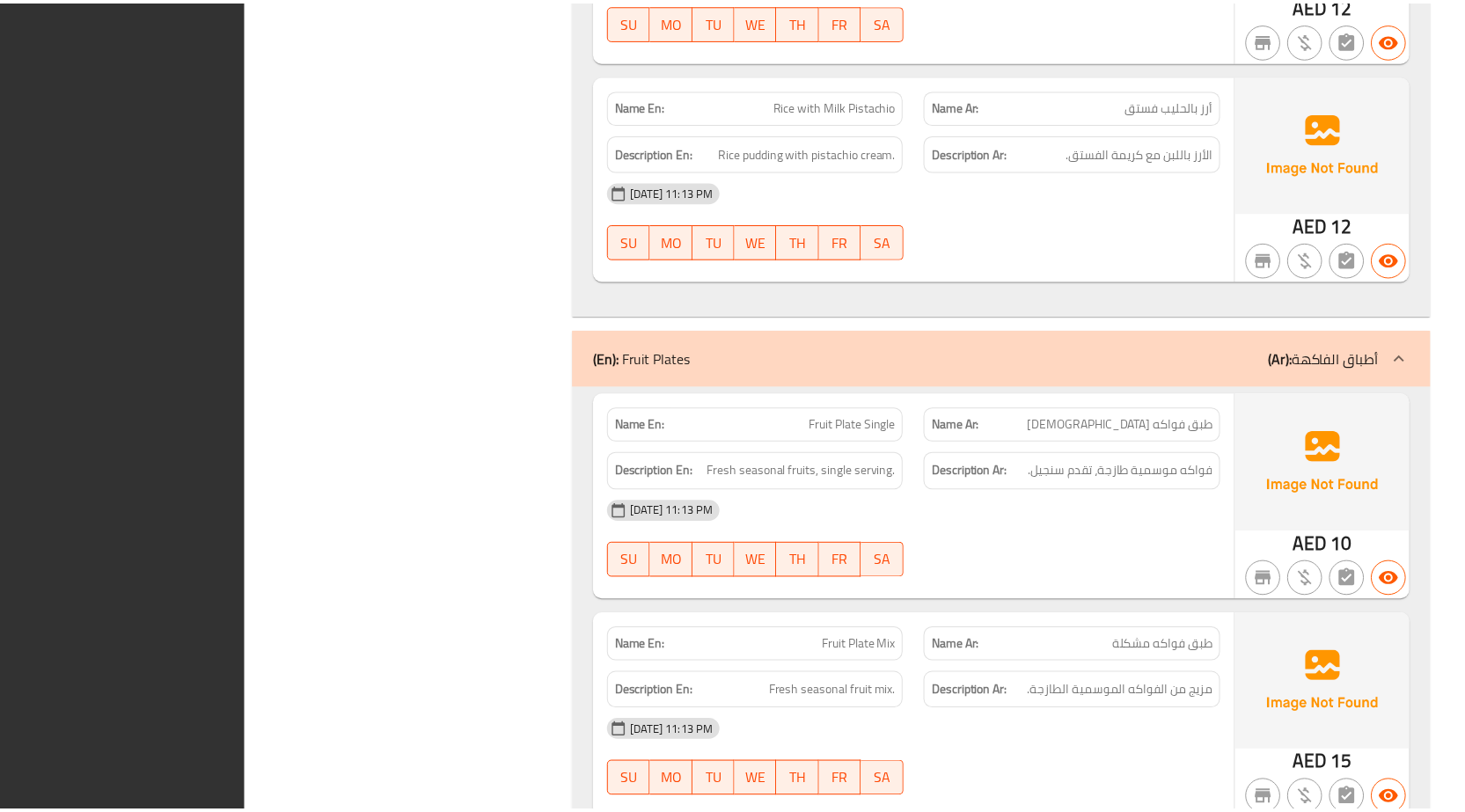
scroll to position [10145, 0]
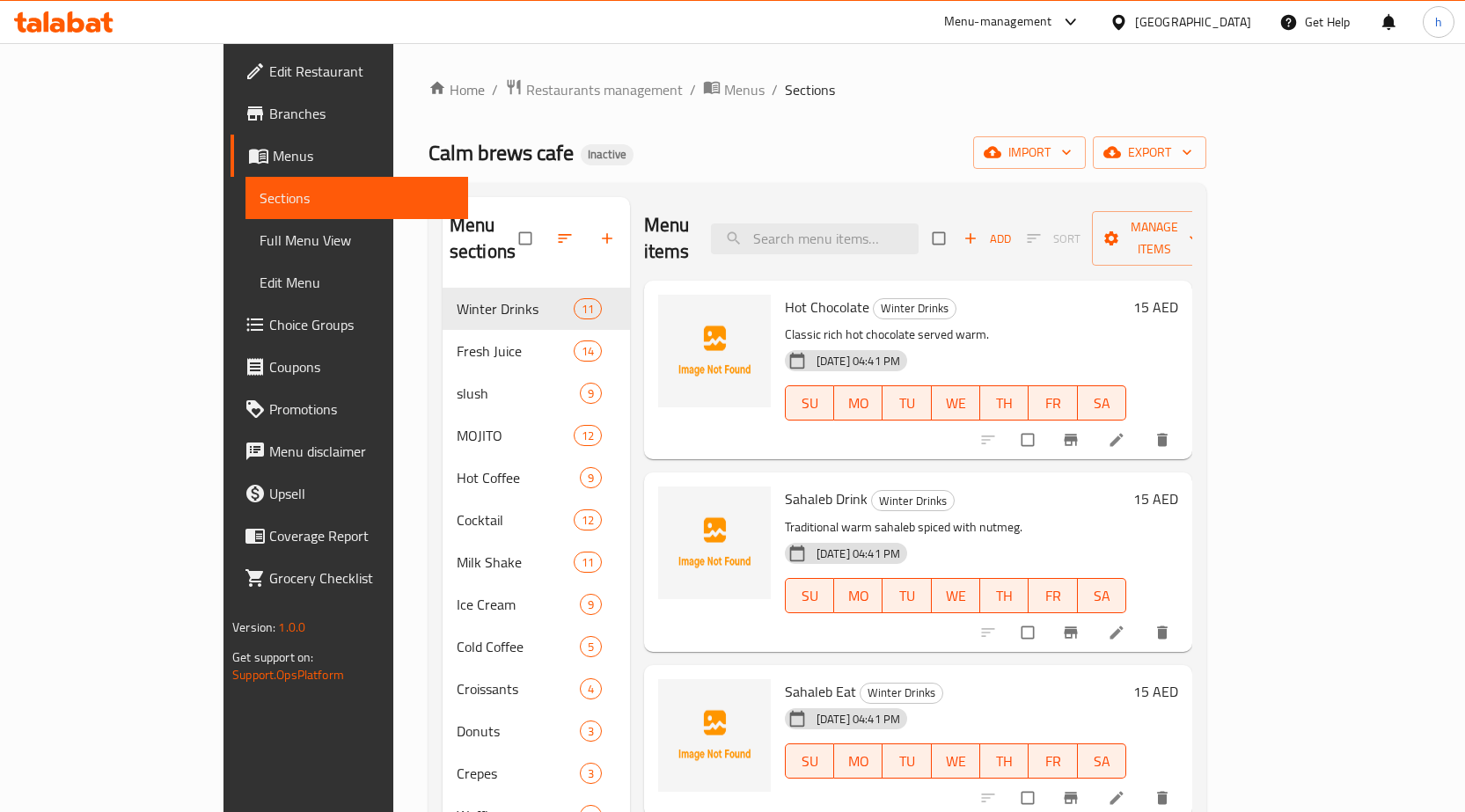
click at [746, 132] on div "Home / Restaurants management / Menus / Sections Calm brews cafe Inactive impor…" at bounding box center [817, 573] width 778 height 991
click at [1192, 152] on span "export" at bounding box center [1150, 152] width 85 height 22
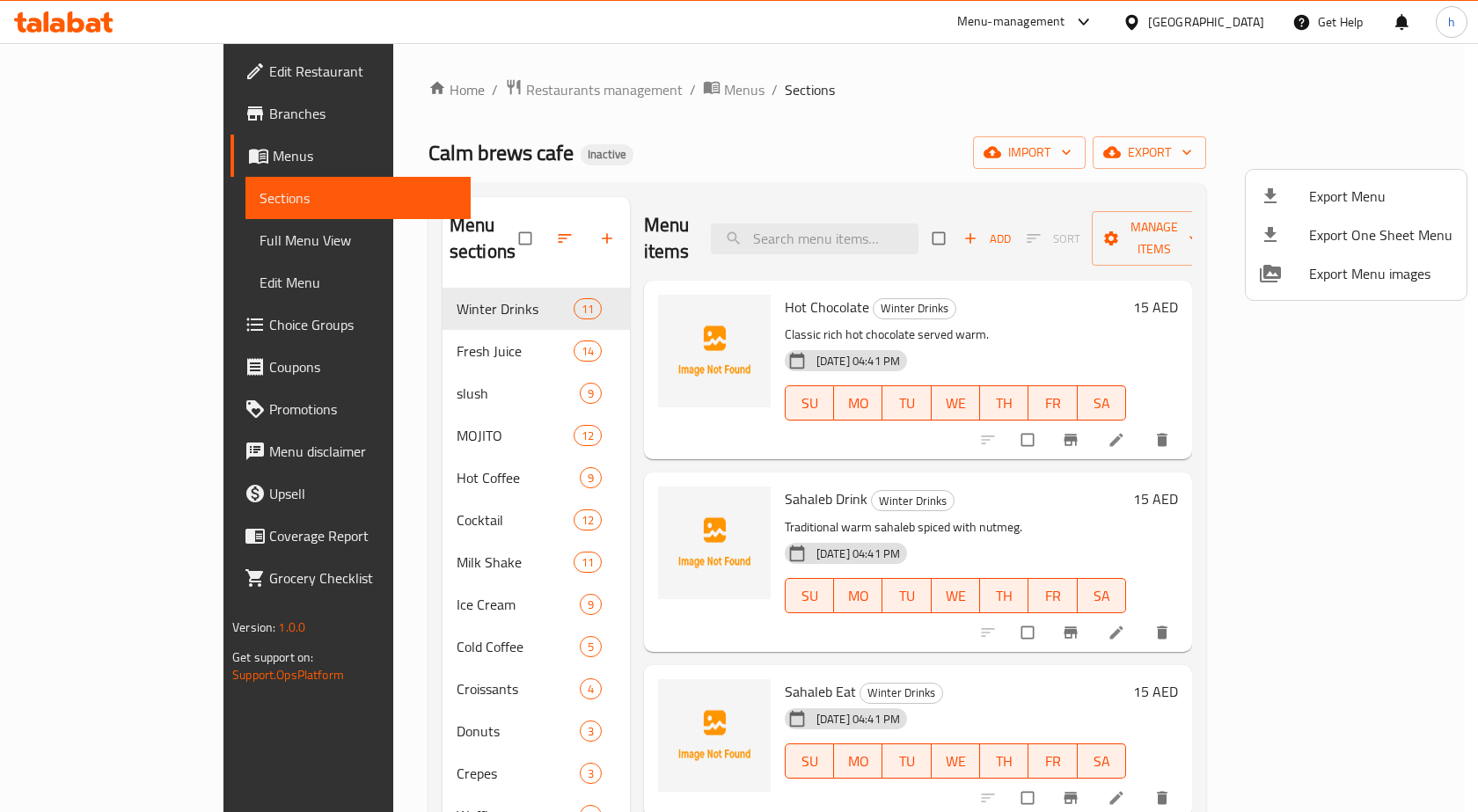
click at [1291, 199] on div at bounding box center [1284, 196] width 49 height 21
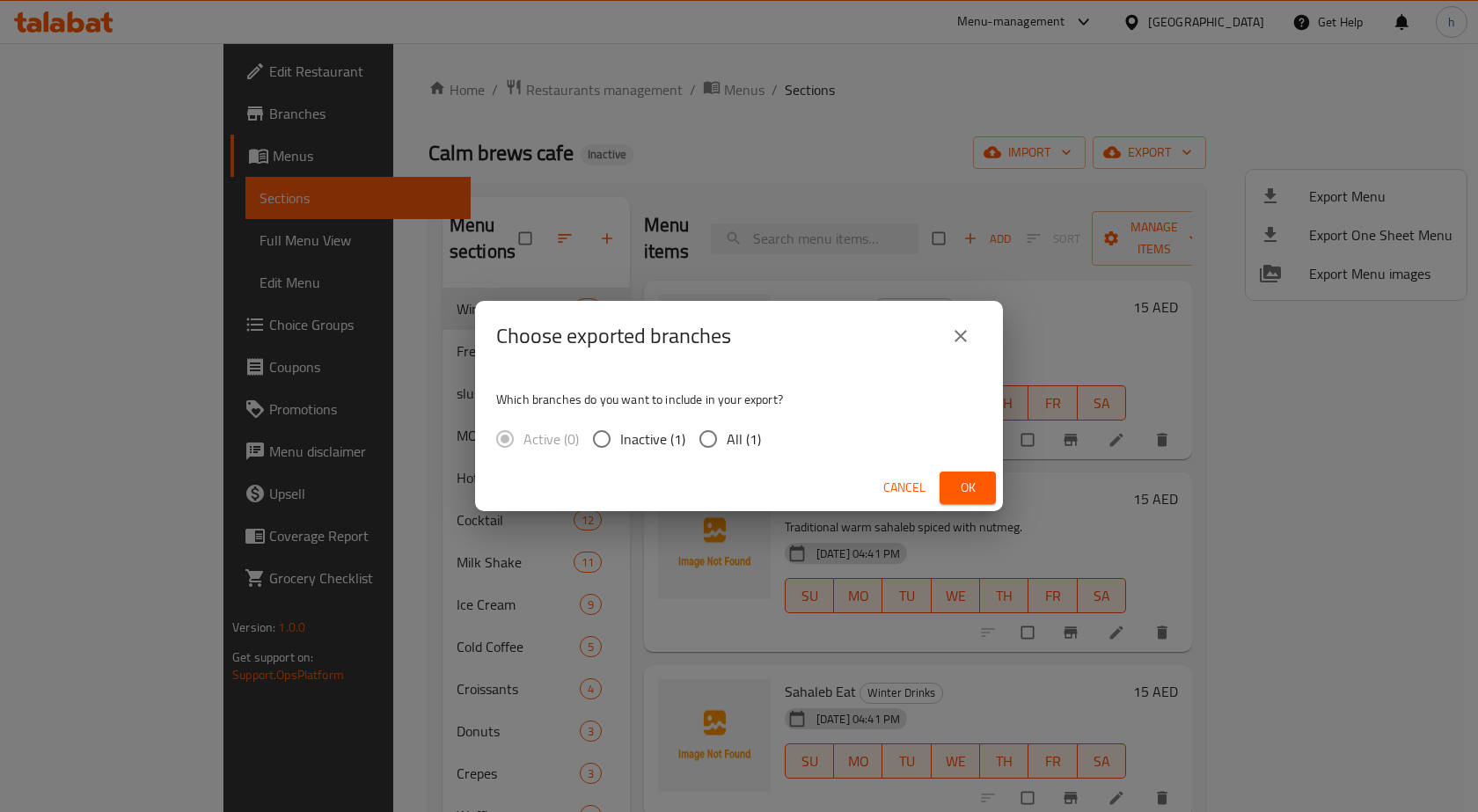
click at [710, 436] on input "All (1)" at bounding box center [708, 439] width 37 height 37
radio input "true"
click at [960, 482] on span "Ok" at bounding box center [968, 487] width 28 height 22
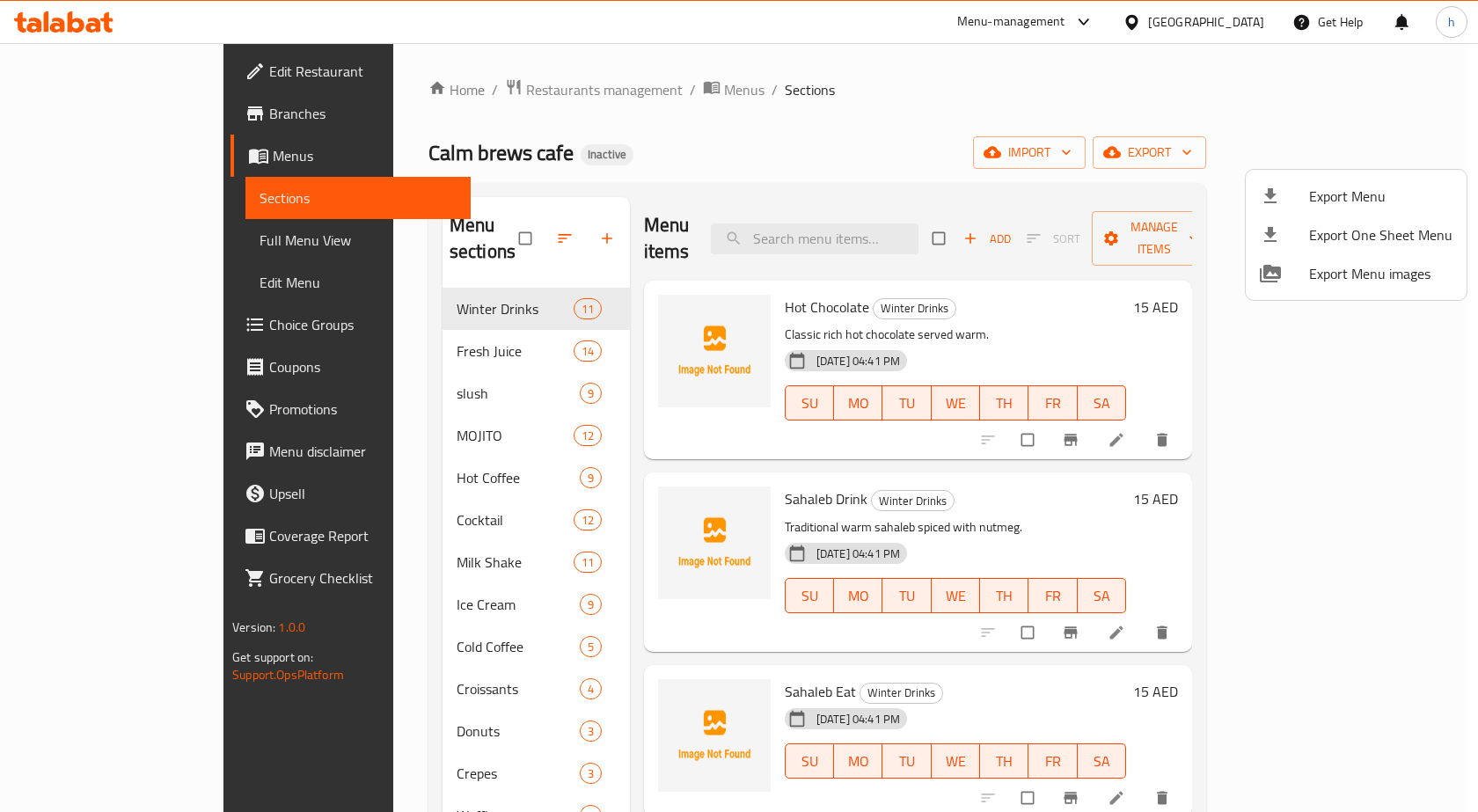
click at [773, 176] on div at bounding box center [739, 406] width 1478 height 812
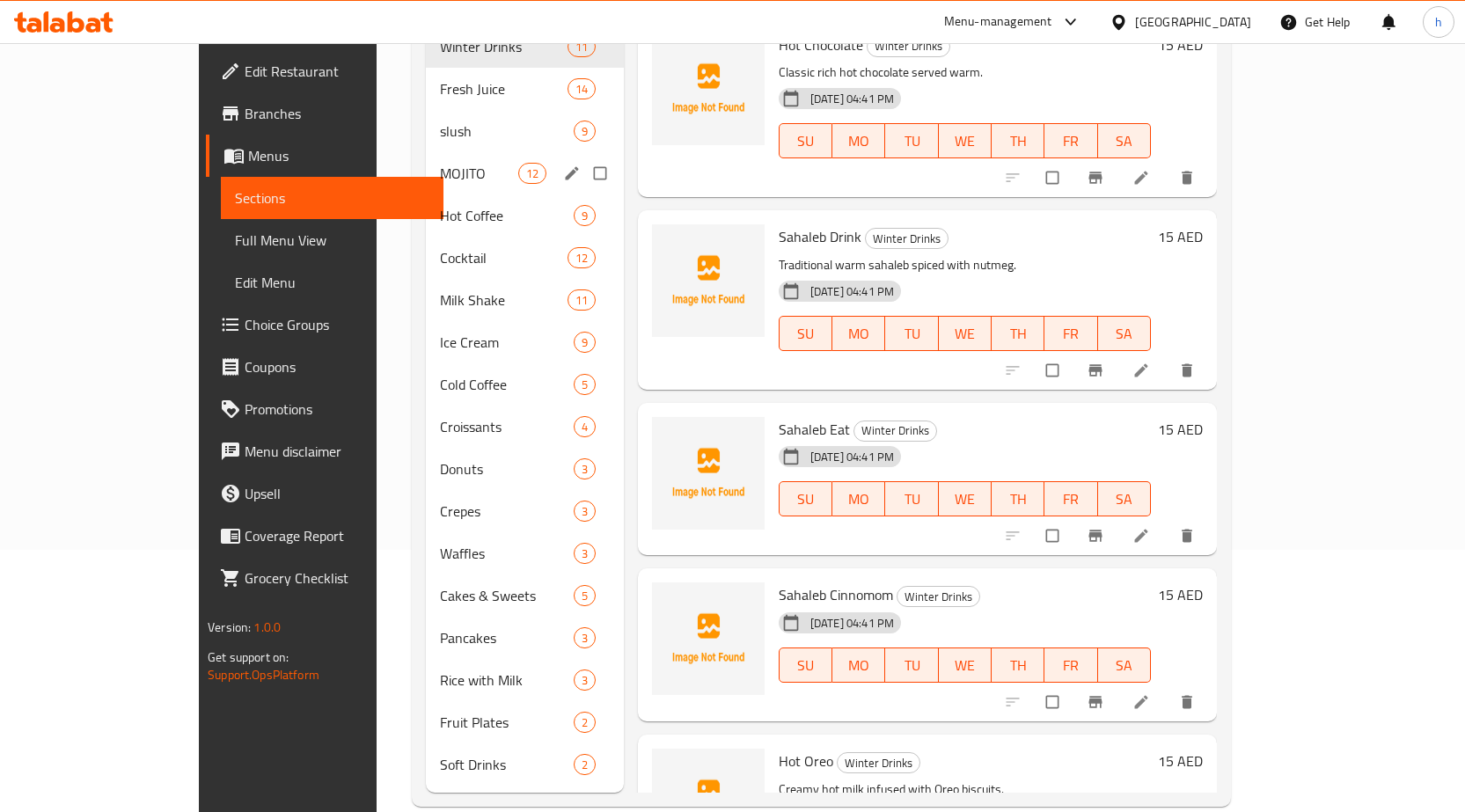
scroll to position [264, 0]
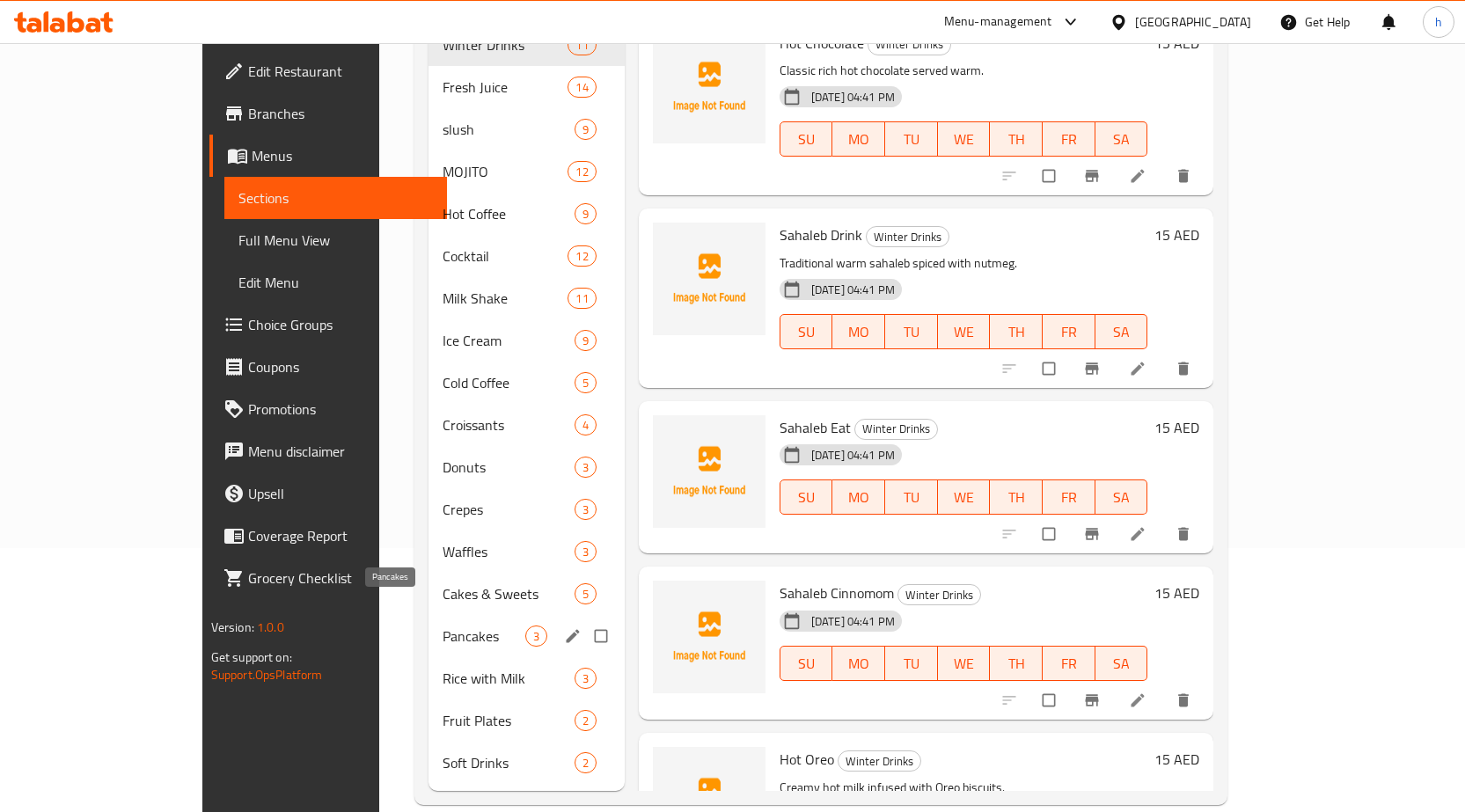
click at [442, 625] on span "Pancakes" at bounding box center [484, 636] width 83 height 21
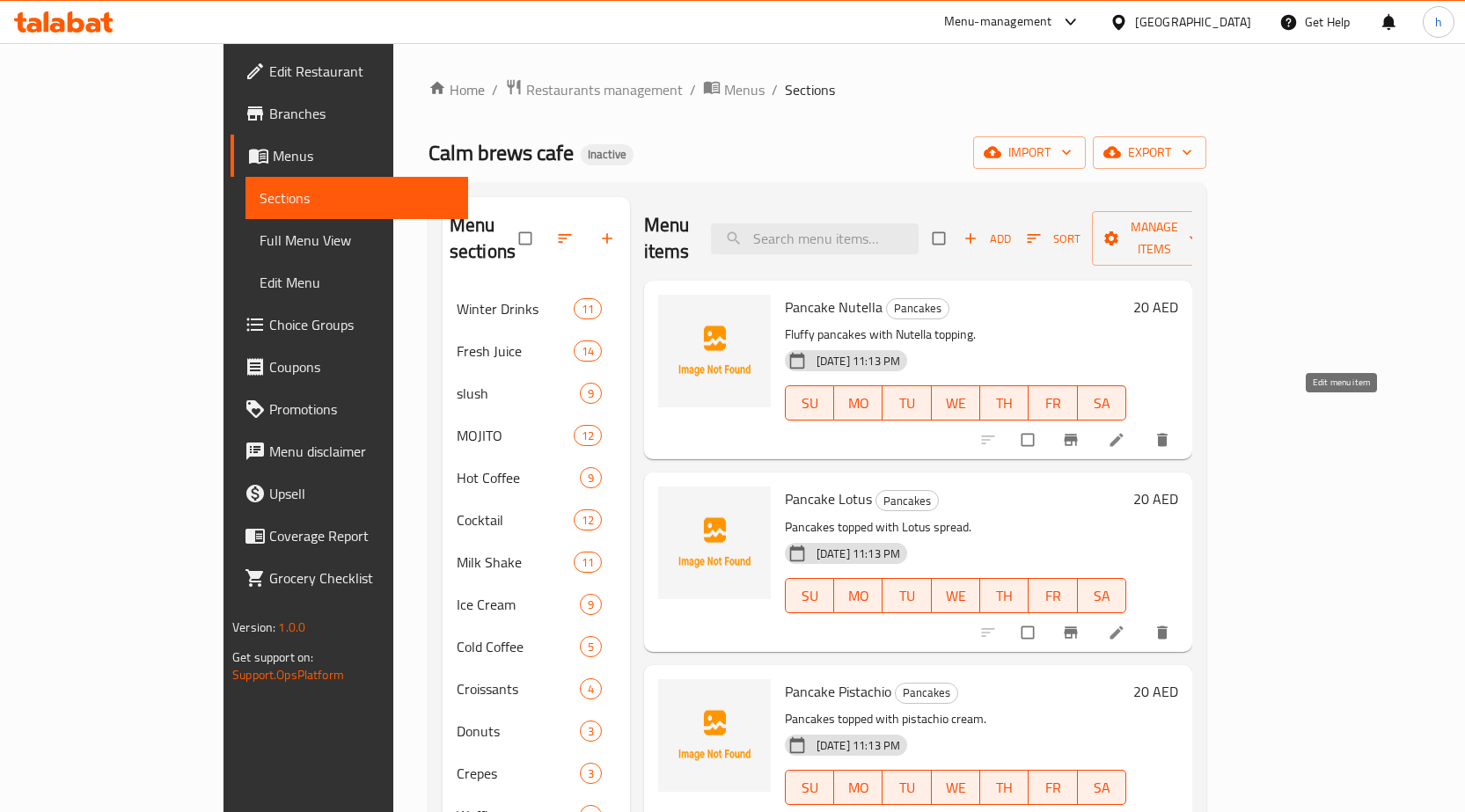
click at [1126, 431] on icon at bounding box center [1117, 439] width 18 height 18
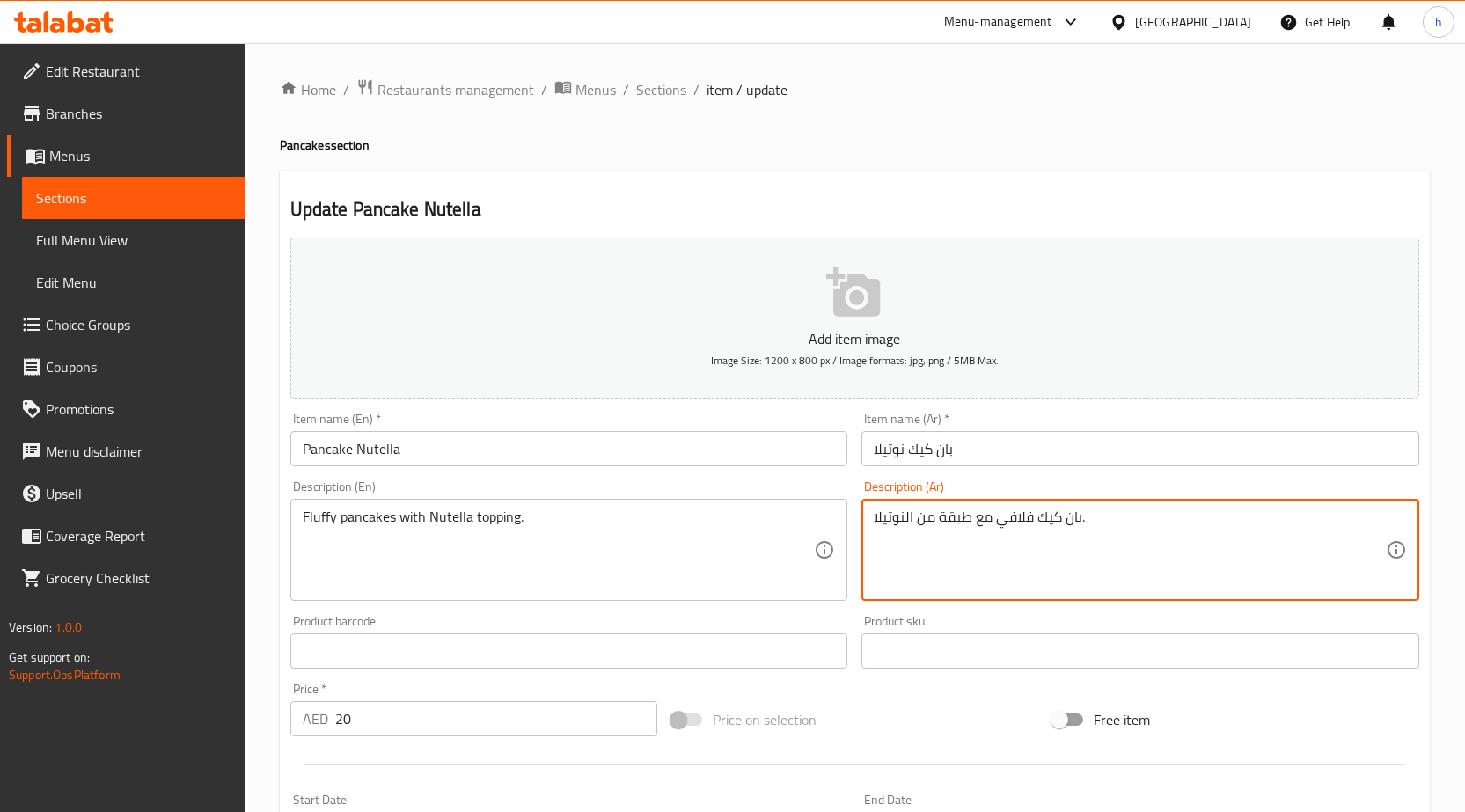
click at [955, 522] on textarea "بان كيك فلافي مع طبقة من النوتيلا." at bounding box center [1129, 550] width 512 height 84
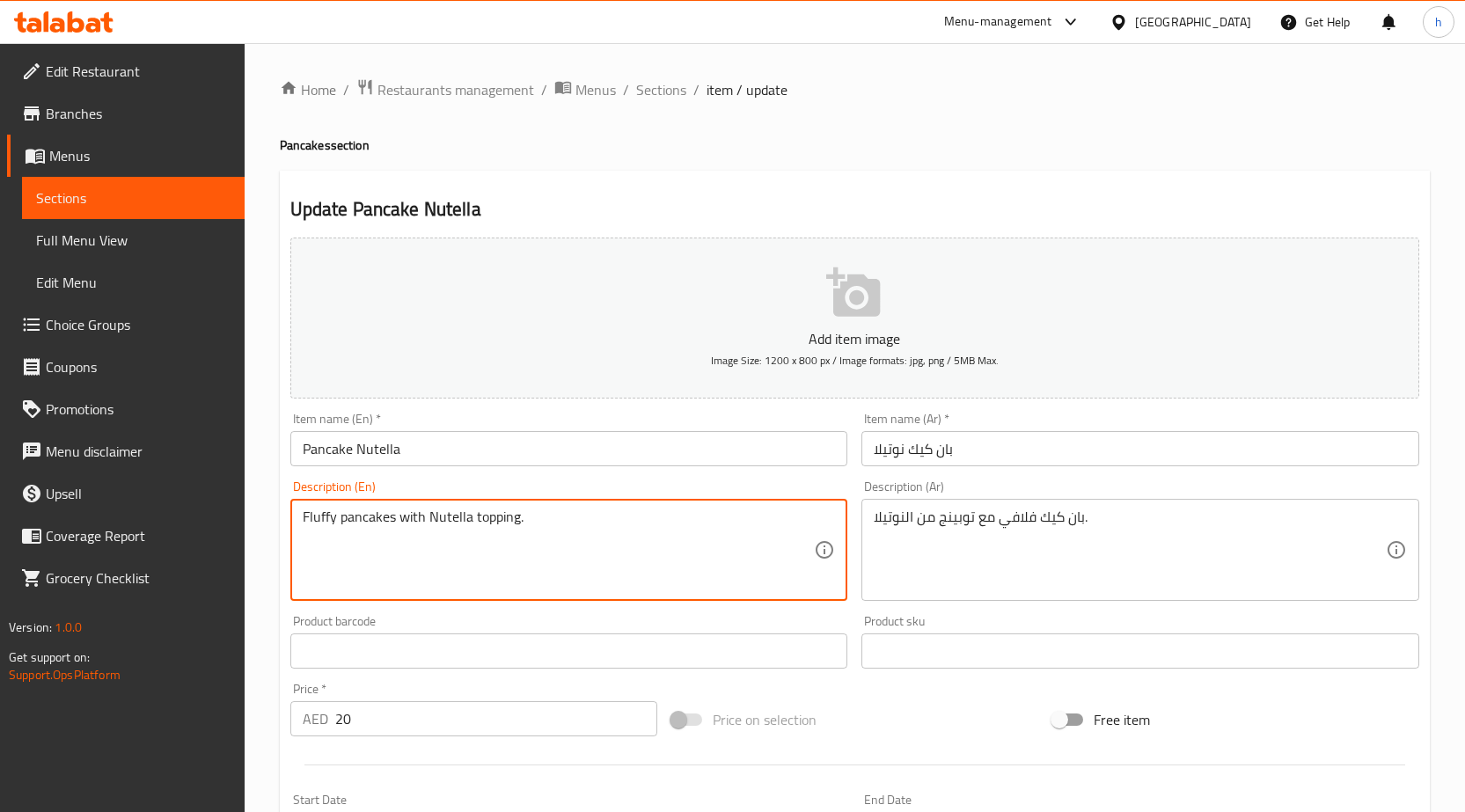
click at [487, 518] on textarea "Fluffy pancakes with Nutella topping." at bounding box center [559, 550] width 512 height 84
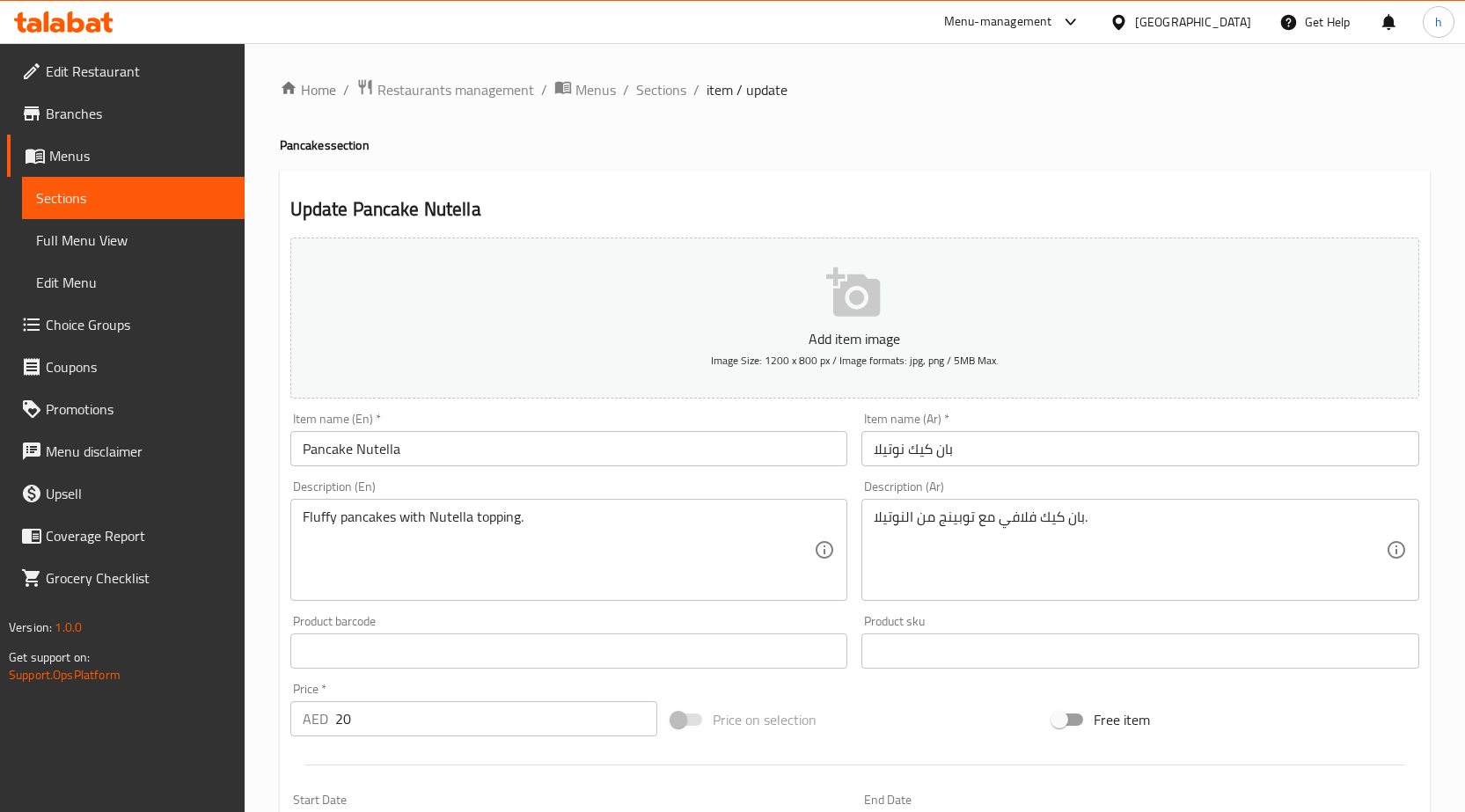
click at [943, 173] on div "Update Pancake Nutella Add item image Image Size: 1200 x 800 px / Image formats…" at bounding box center [855, 683] width 1151 height 1024
click at [957, 187] on div "Update Pancake Nutella Add item image Image Size: 1200 x 800 px / Image formats…" at bounding box center [855, 683] width 1151 height 1024
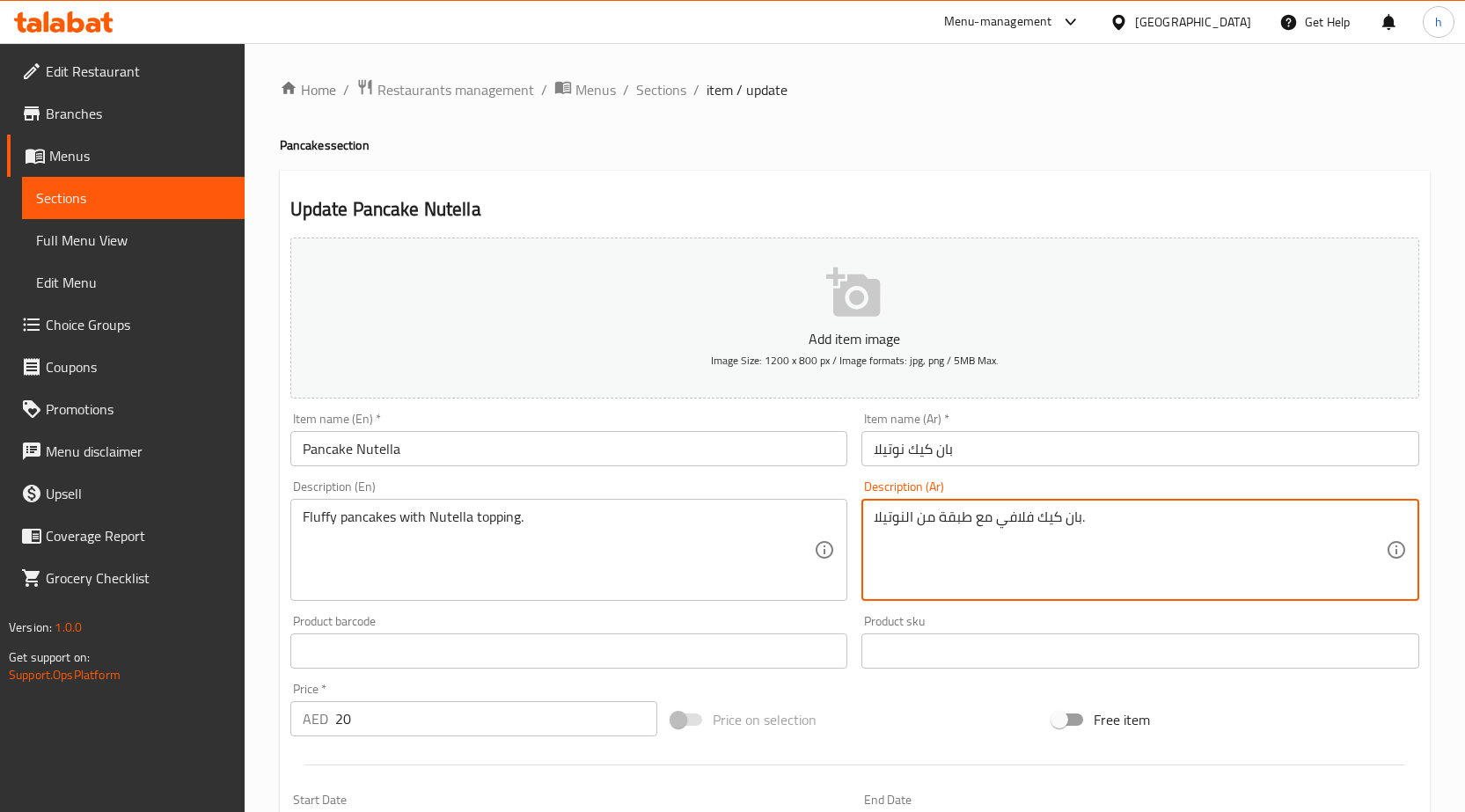
type textarea "بان كيك فلافي مع طبقة من النوتيلا."
click at [957, 187] on div "Update Pancake Nutella Add item image Image Size: 1200 x 800 px / Image formats…" at bounding box center [855, 683] width 1151 height 1024
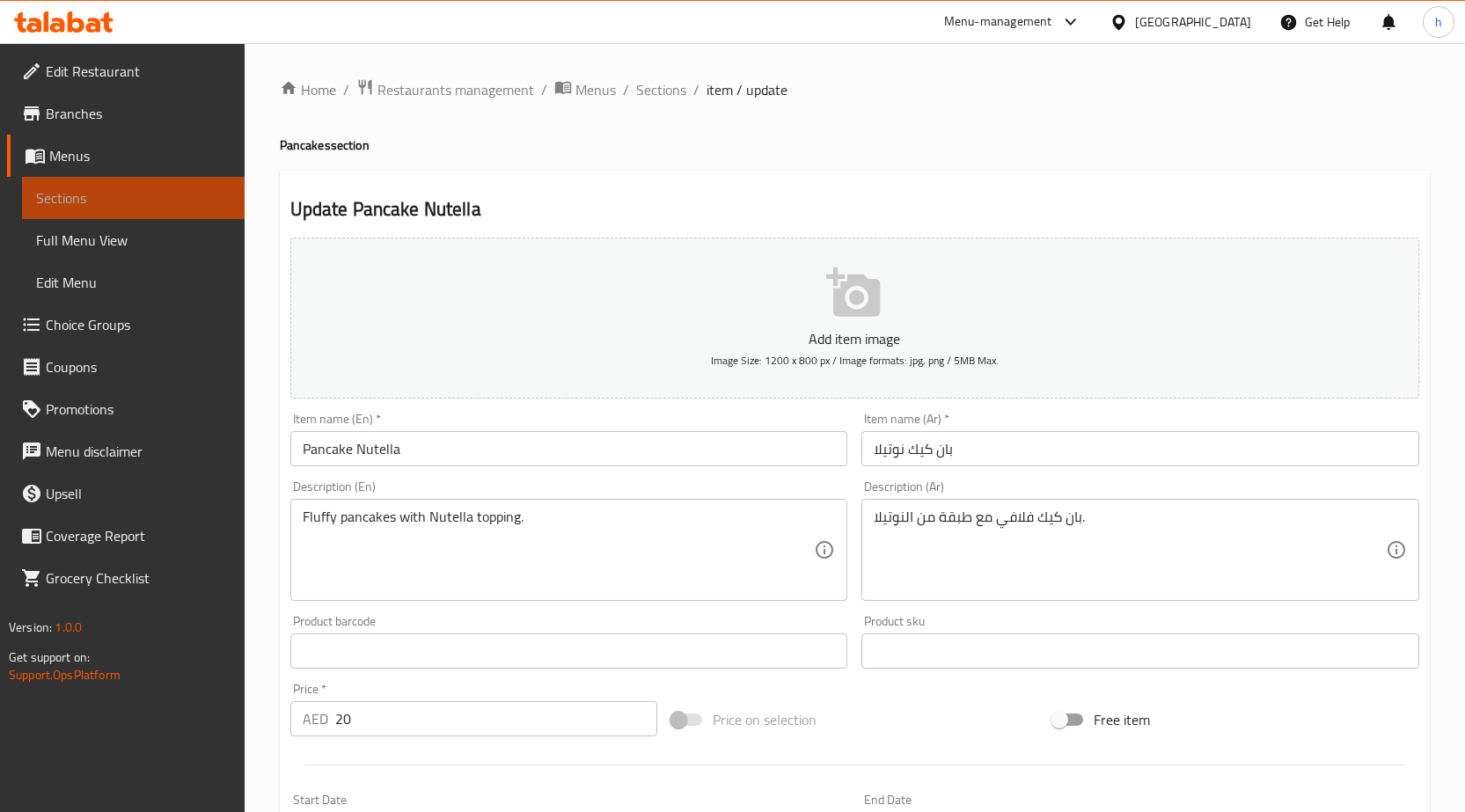
click at [102, 197] on span "Sections" at bounding box center [133, 198] width 195 height 21
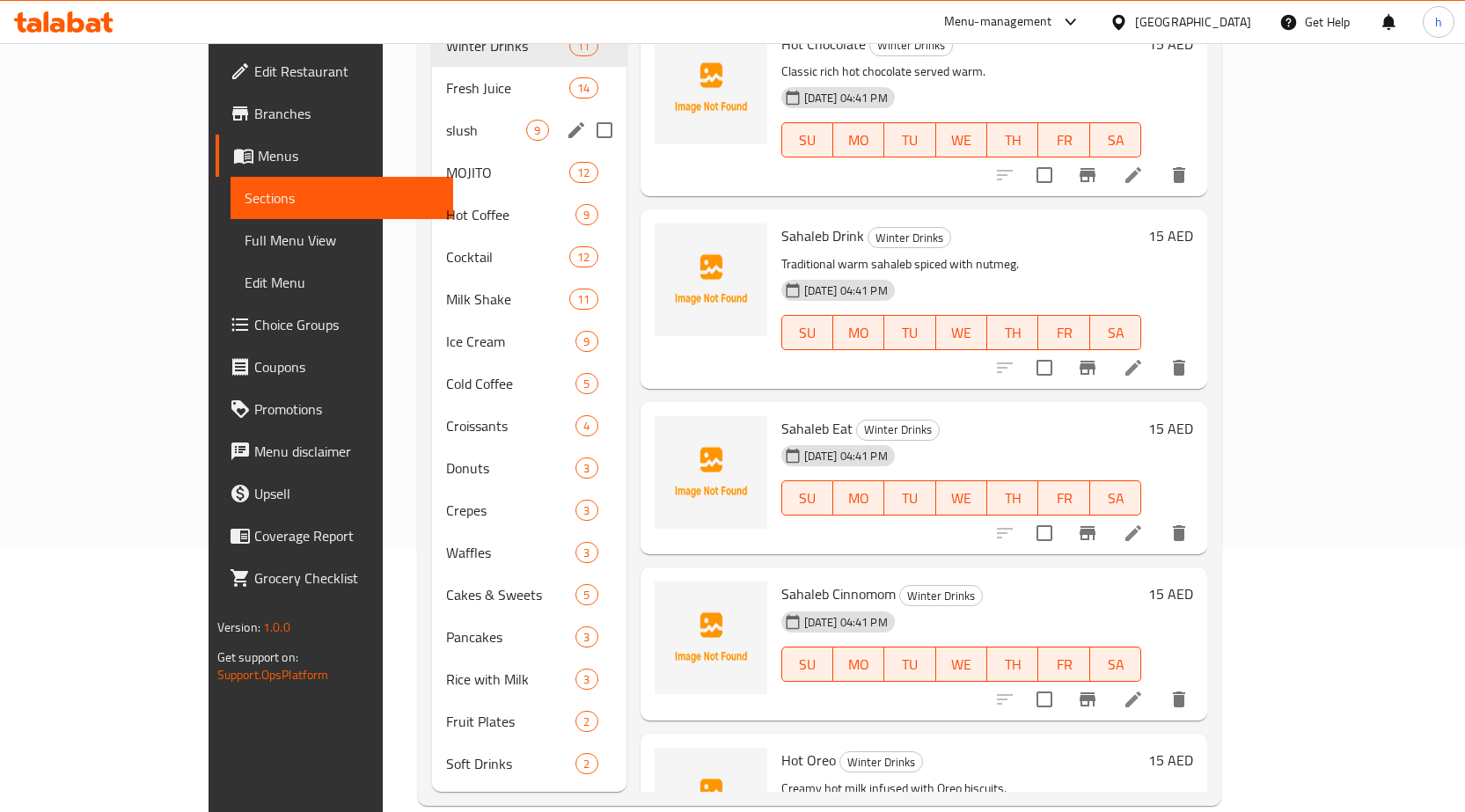
scroll to position [266, 0]
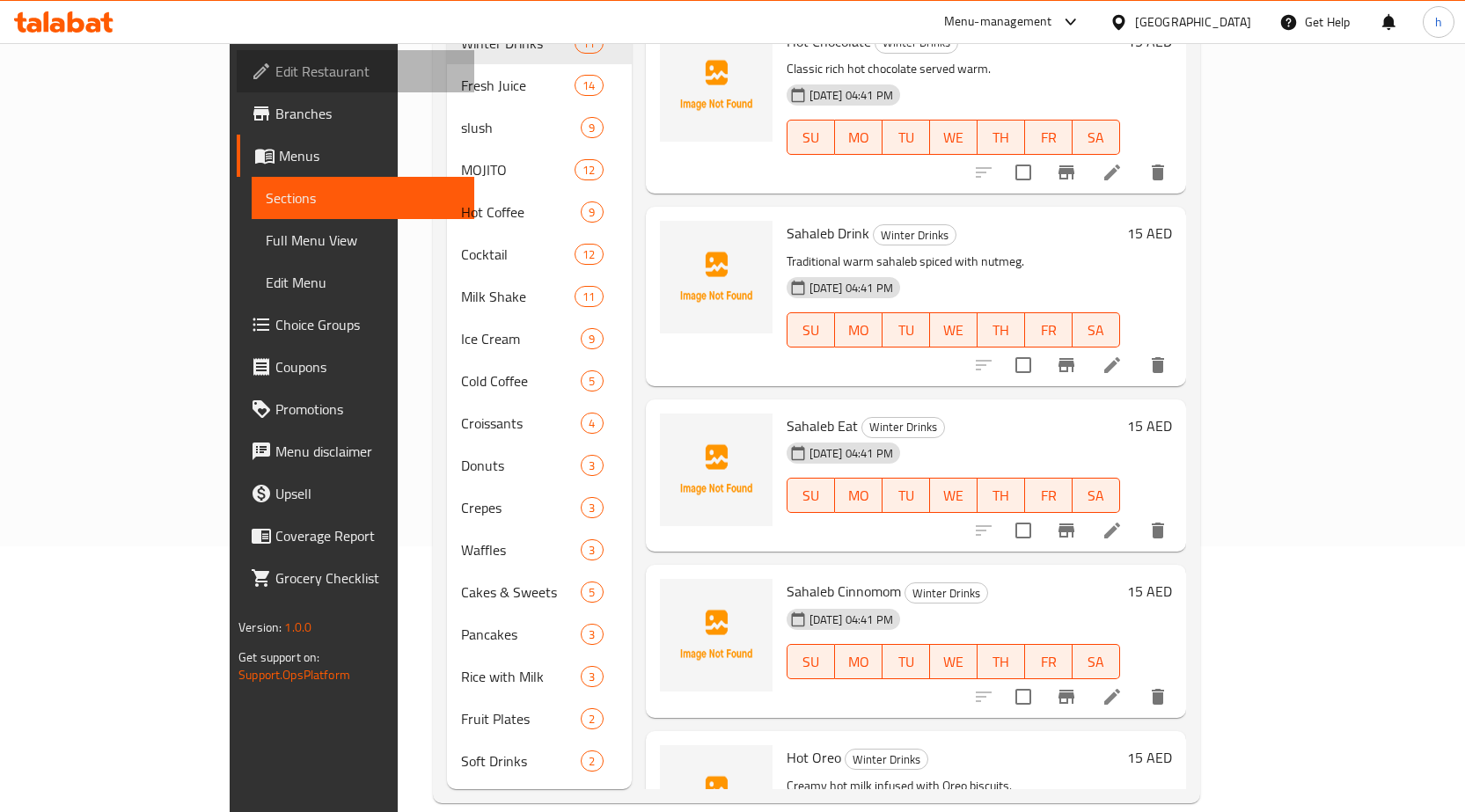
click at [276, 74] on span "Edit Restaurant" at bounding box center [368, 71] width 185 height 21
